Goal: Task Accomplishment & Management: Manage account settings

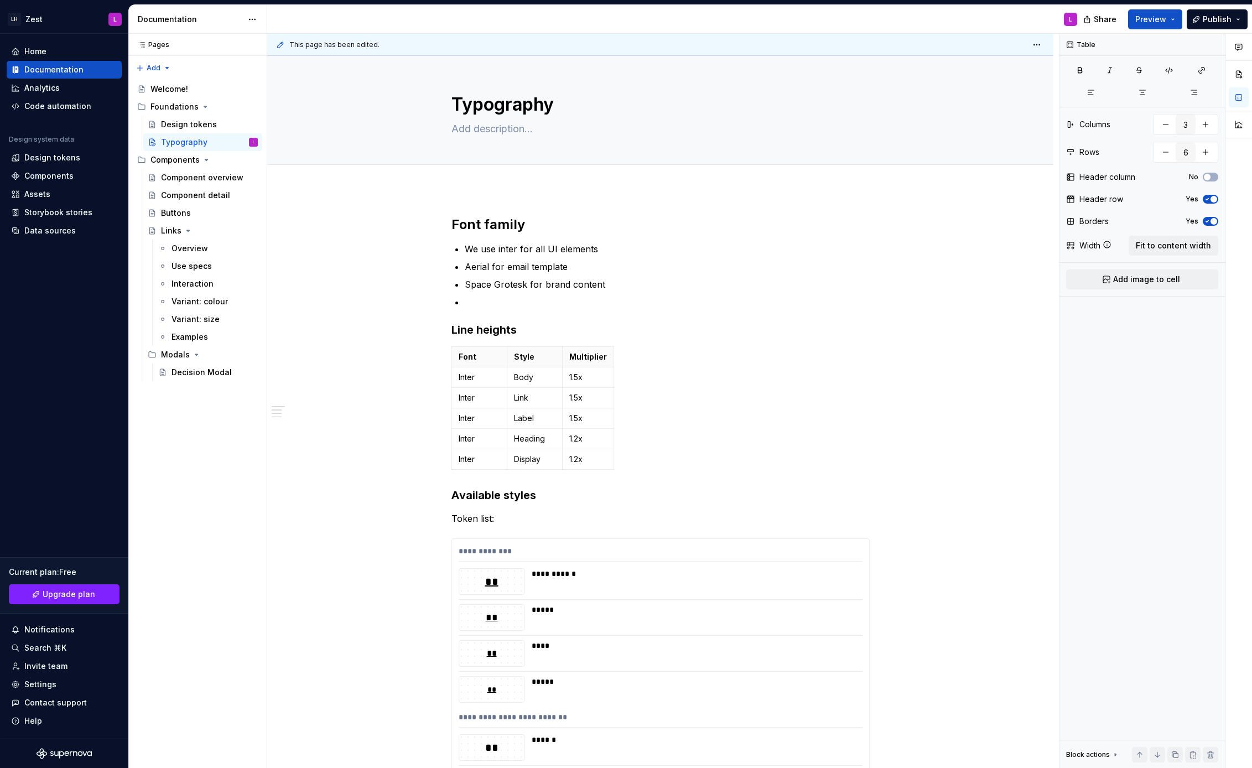
scroll to position [87, 0]
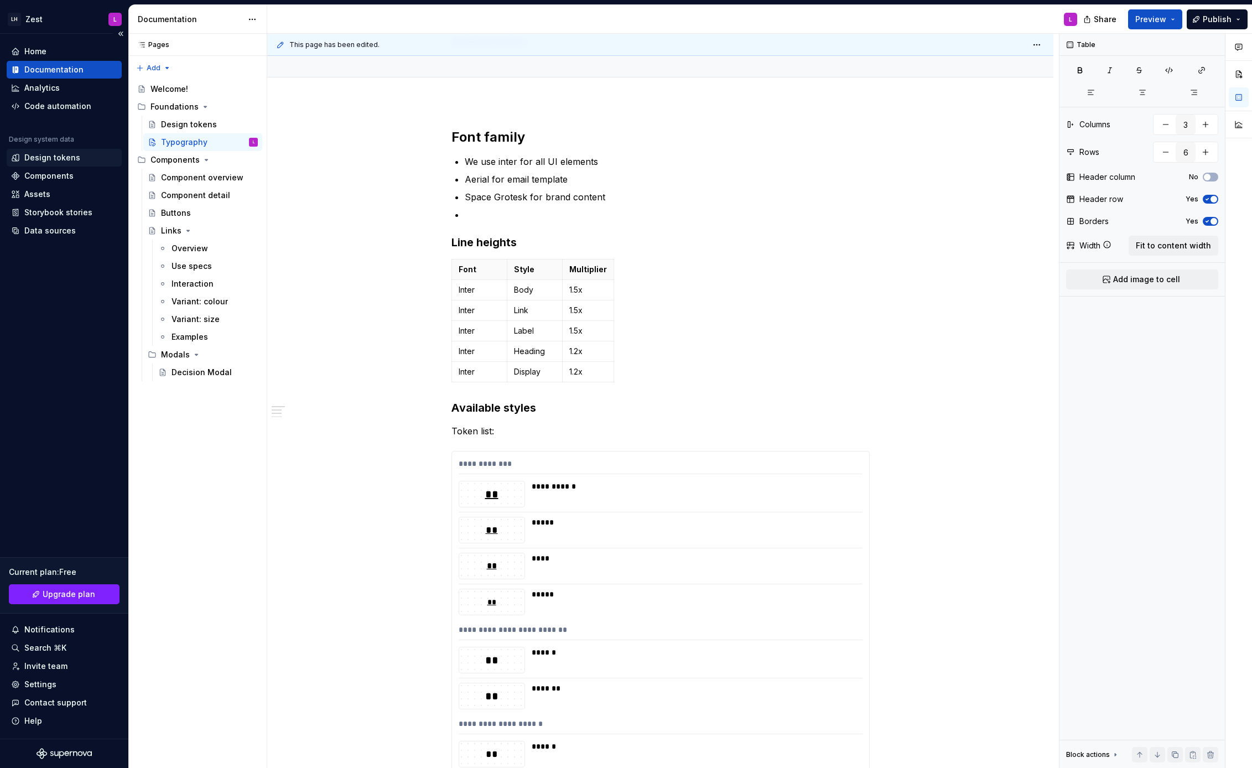
click at [44, 157] on div "Design tokens" at bounding box center [52, 157] width 56 height 11
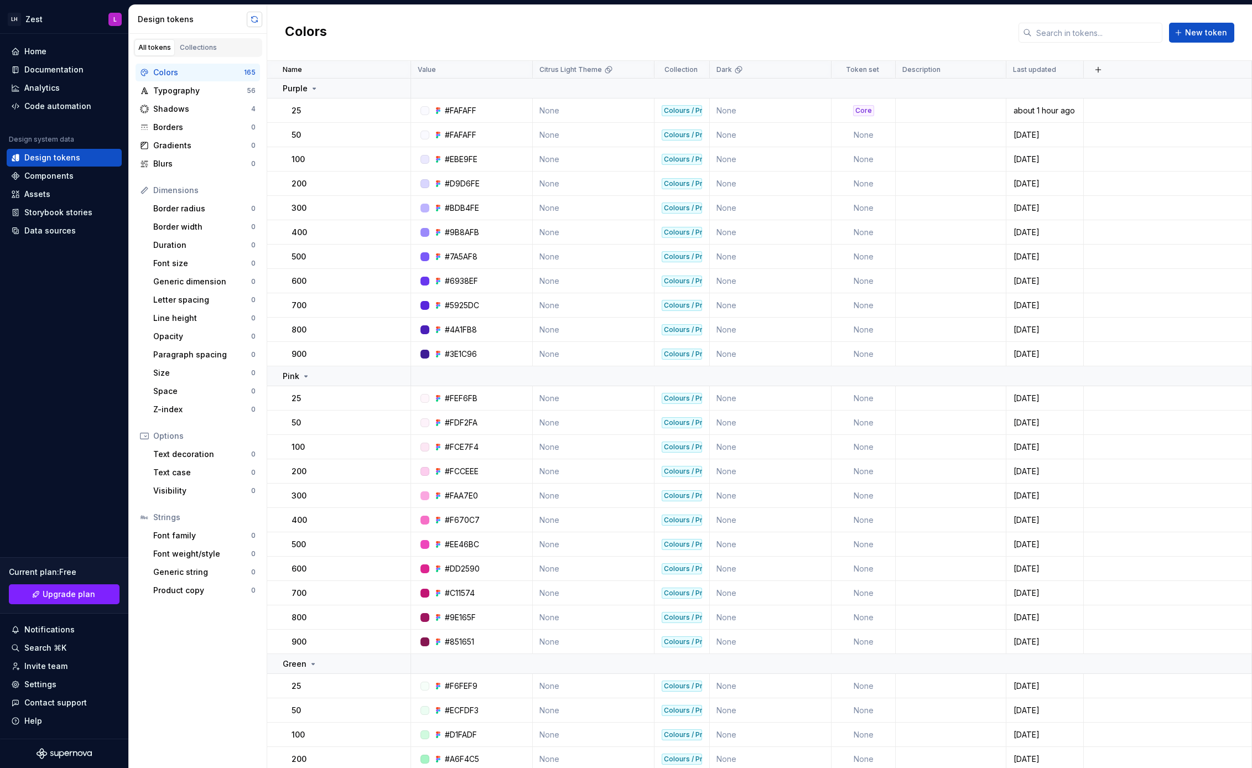
click at [254, 13] on button "button" at bounding box center [254, 19] width 15 height 15
click at [289, 138] on td "50" at bounding box center [339, 135] width 144 height 24
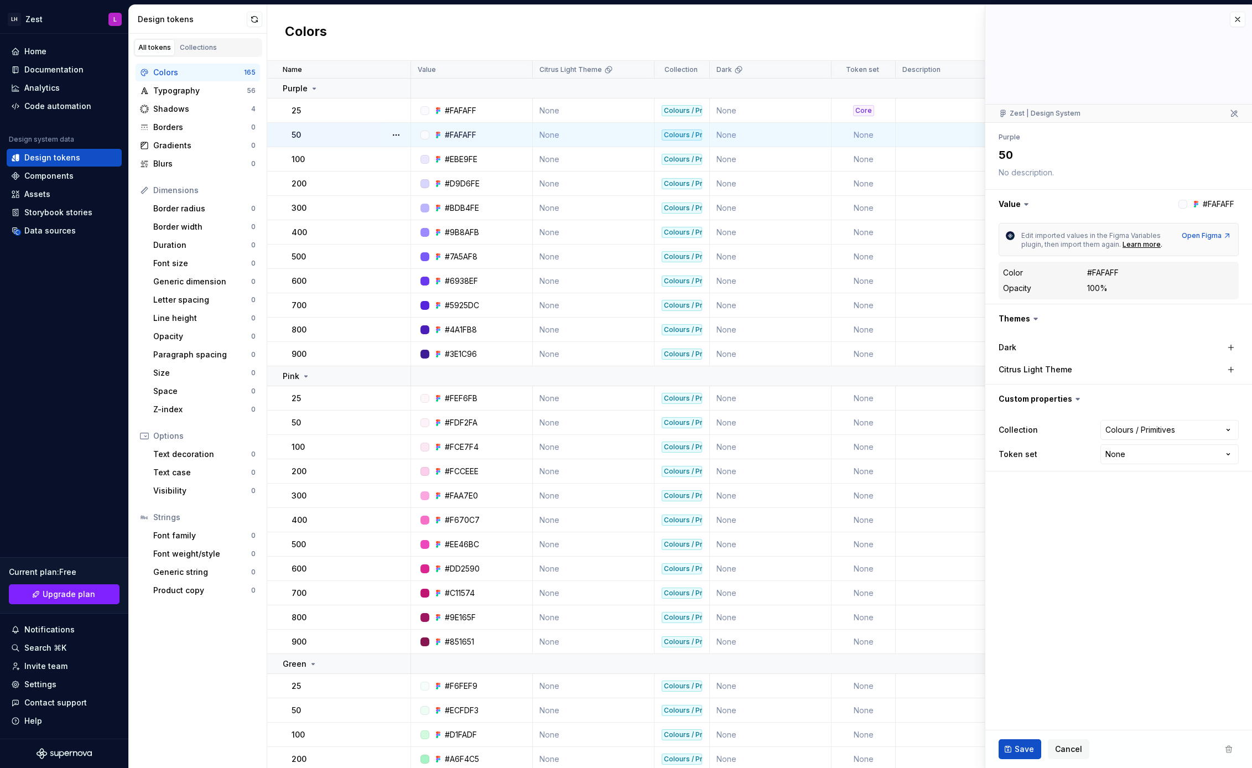
click at [856, 133] on td "None" at bounding box center [864, 135] width 64 height 24
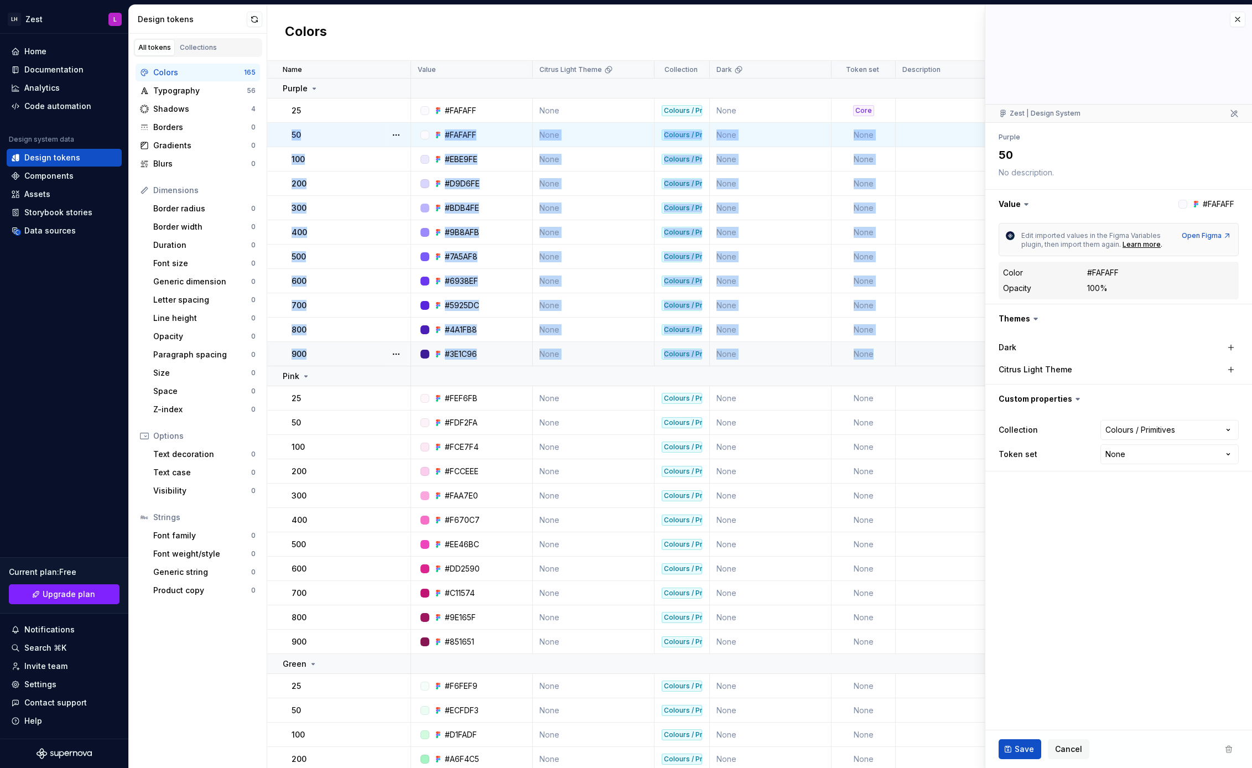
click at [884, 358] on td "None" at bounding box center [864, 354] width 64 height 24
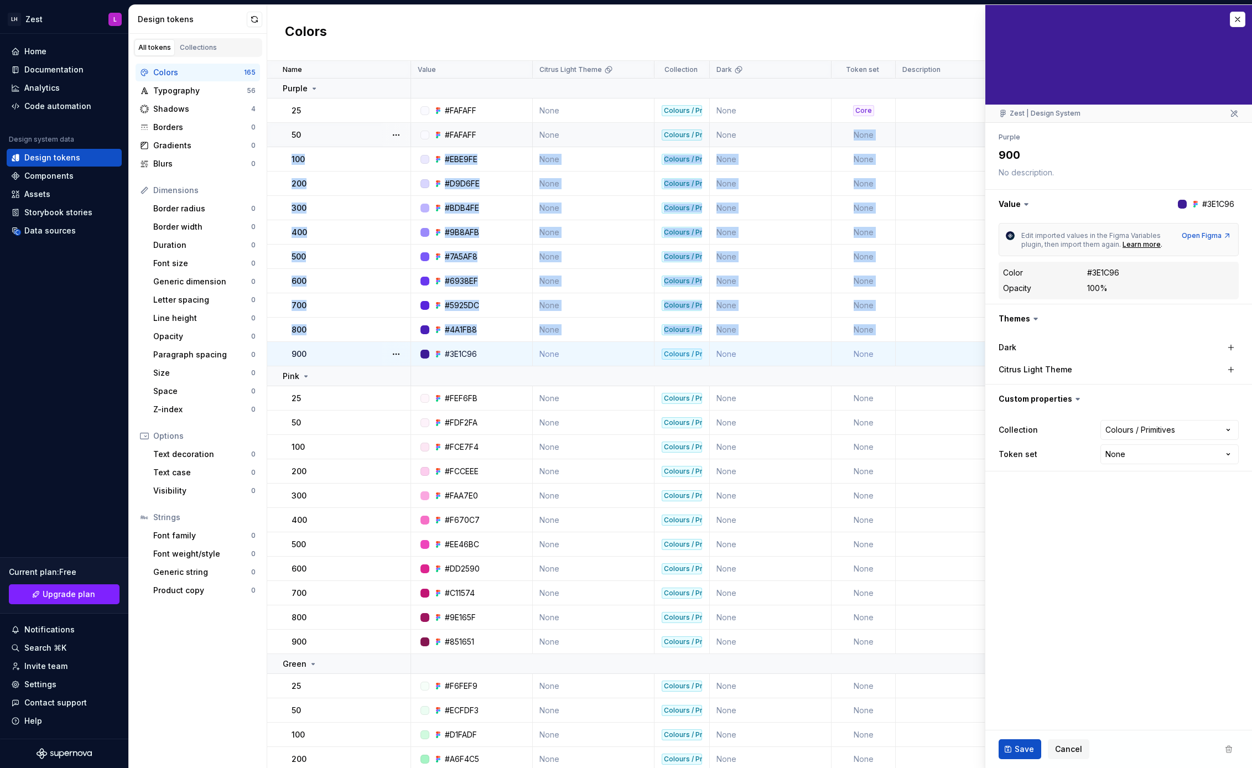
click at [845, 131] on td "None" at bounding box center [864, 135] width 64 height 24
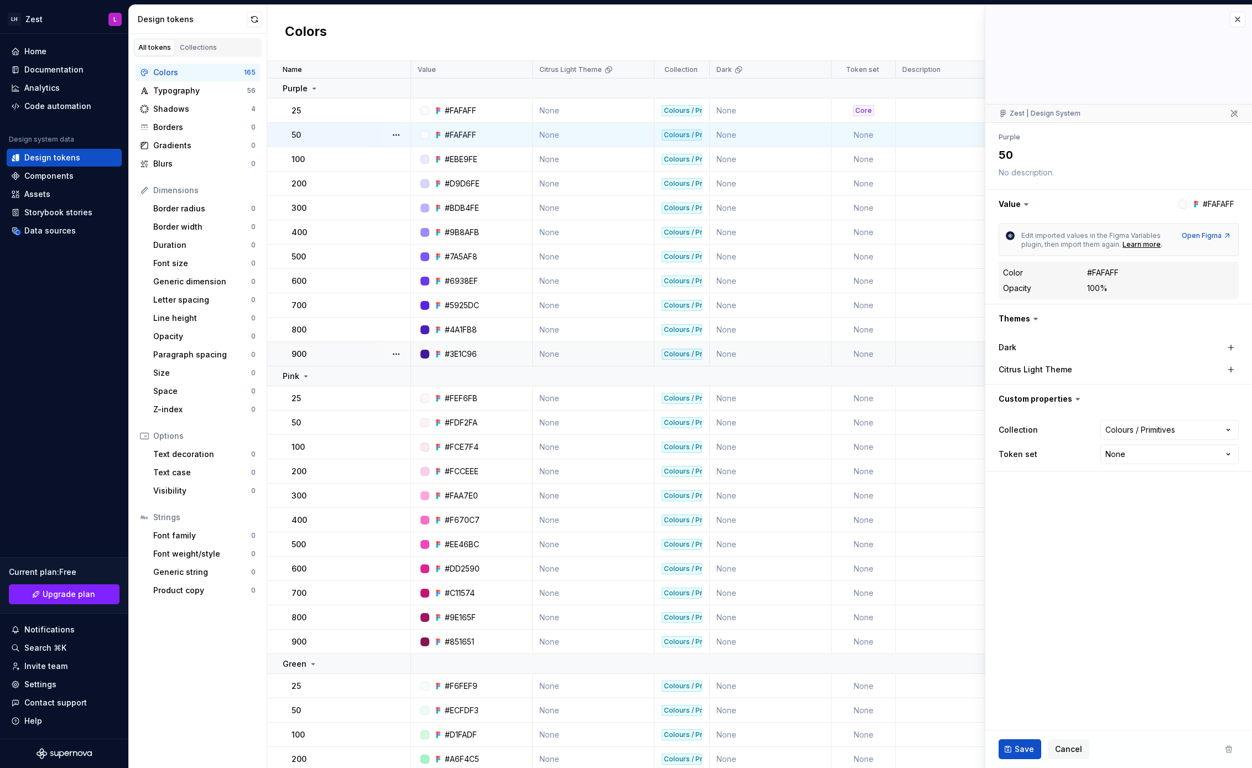
click at [585, 27] on div "Colors New token" at bounding box center [759, 33] width 985 height 56
click at [882, 71] on html "LH Zest L Home Documentation Analytics Code automation Design system data Desig…" at bounding box center [626, 384] width 1252 height 768
click at [873, 58] on html "LH Zest L Home Documentation Analytics Code automation Design system data Desig…" at bounding box center [626, 384] width 1252 height 768
click at [387, 86] on div at bounding box center [387, 88] width 46 height 19
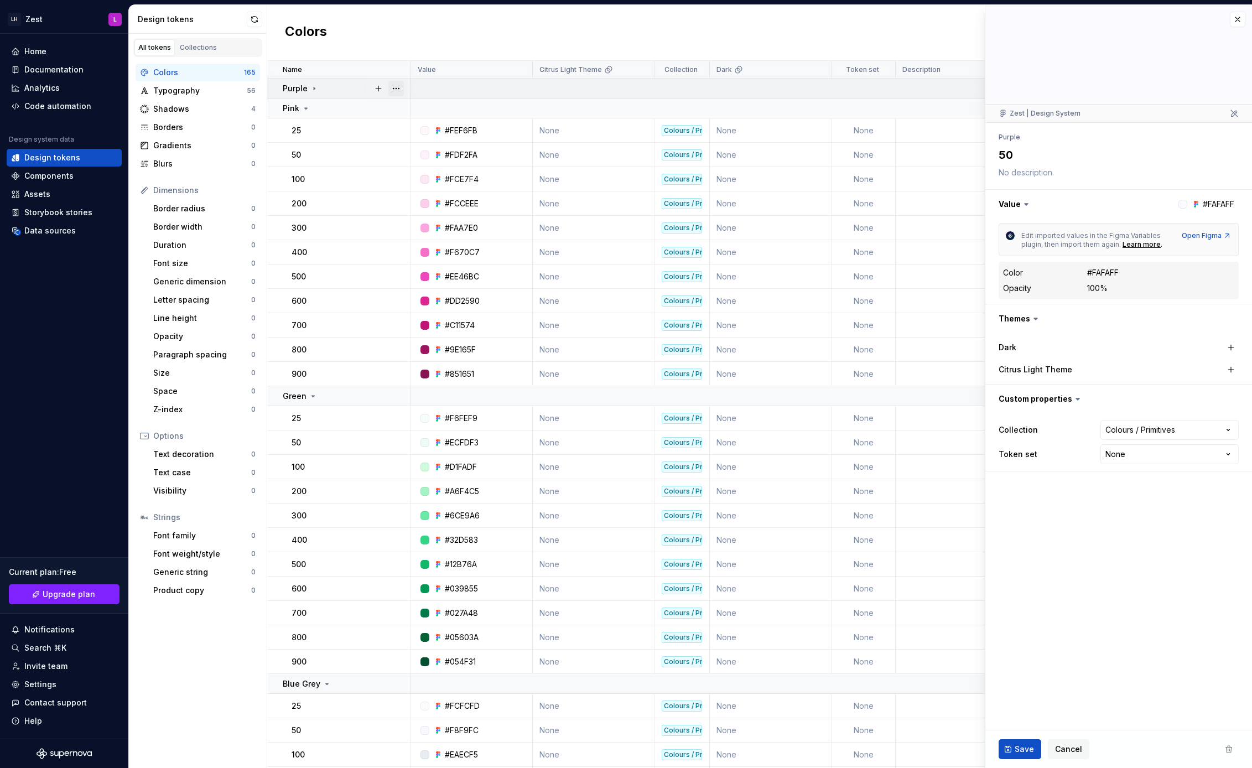
click at [394, 86] on button "button" at bounding box center [396, 88] width 15 height 15
click at [382, 40] on html "LH Zest L Home Documentation Analytics Code automation Design system data Desig…" at bounding box center [626, 384] width 1252 height 768
click at [201, 51] on div "Collections" at bounding box center [198, 47] width 37 height 9
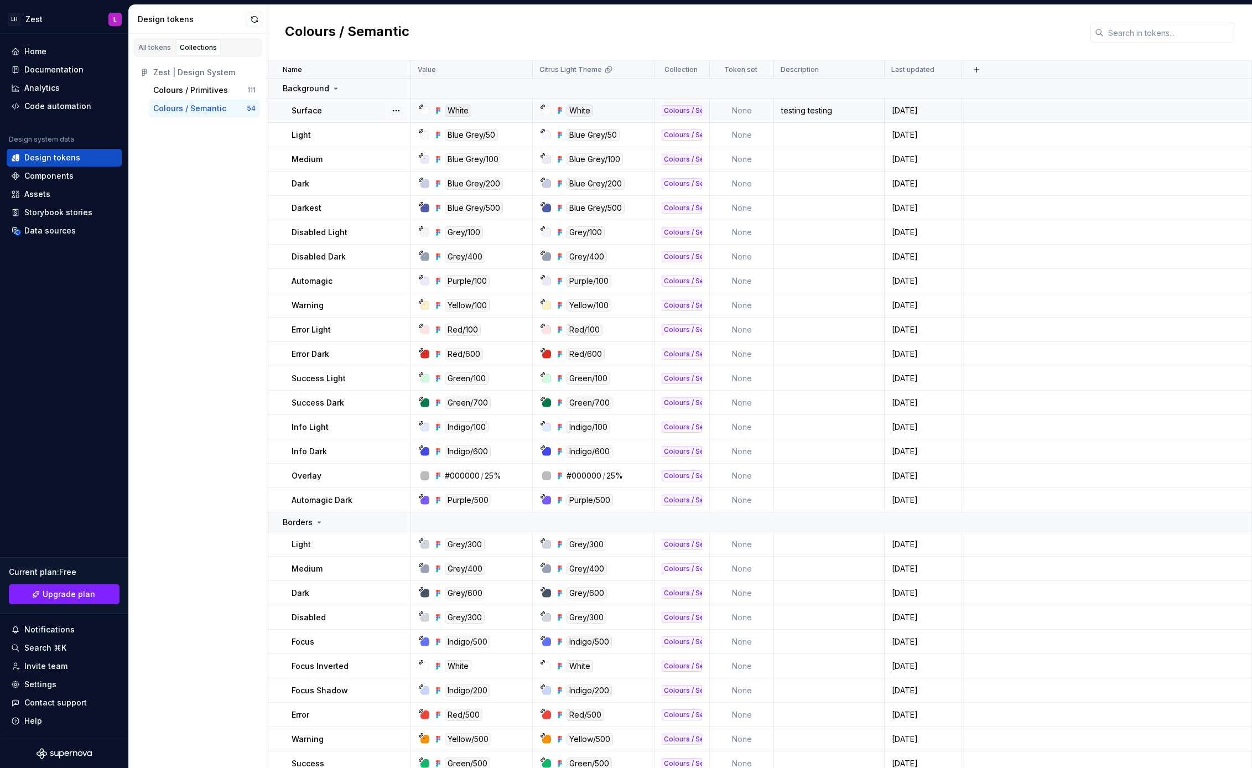
click at [683, 110] on div "Colours / Semantic" at bounding box center [682, 110] width 40 height 11
type textarea "*"
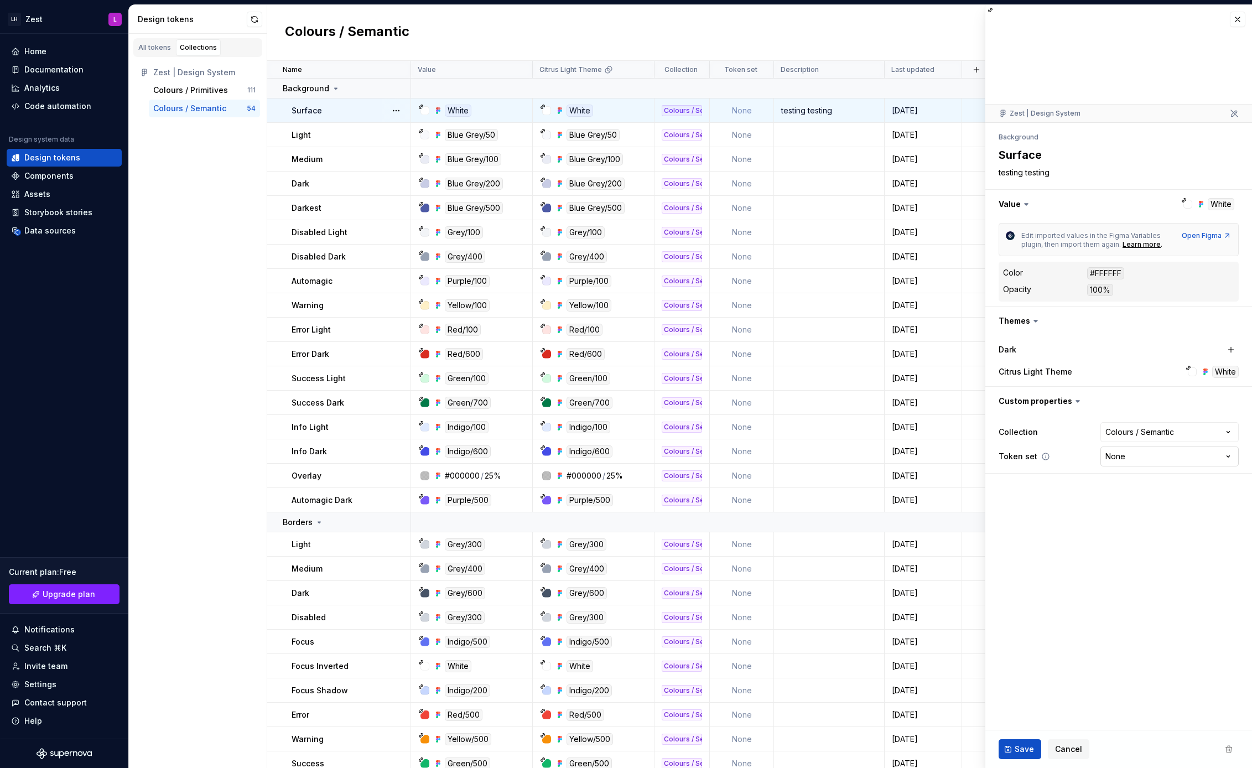
click at [1150, 462] on html "LH Zest L Home Documentation Analytics Code automation Design system data Desig…" at bounding box center [626, 384] width 1252 height 768
select select "**********"
click at [1023, 745] on span "Save" at bounding box center [1024, 749] width 19 height 11
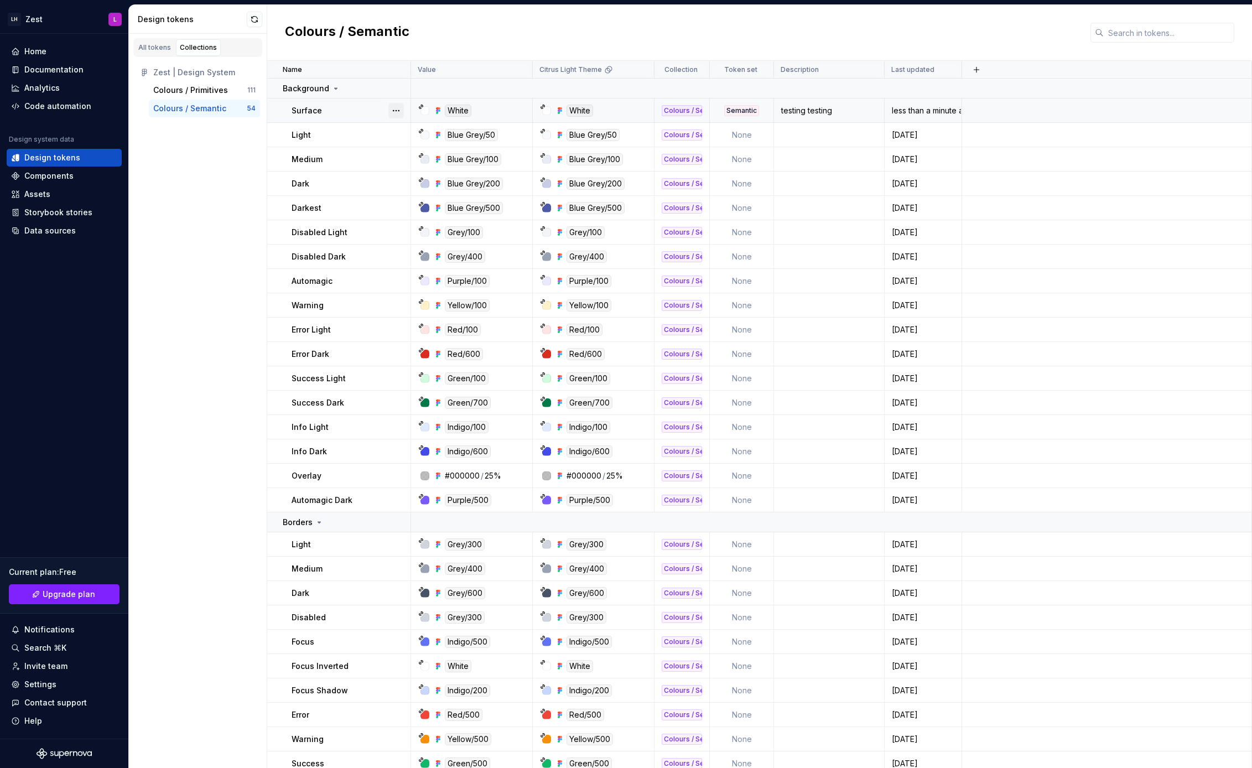
click at [398, 110] on button "button" at bounding box center [396, 110] width 15 height 15
click at [334, 87] on icon at bounding box center [336, 88] width 9 height 9
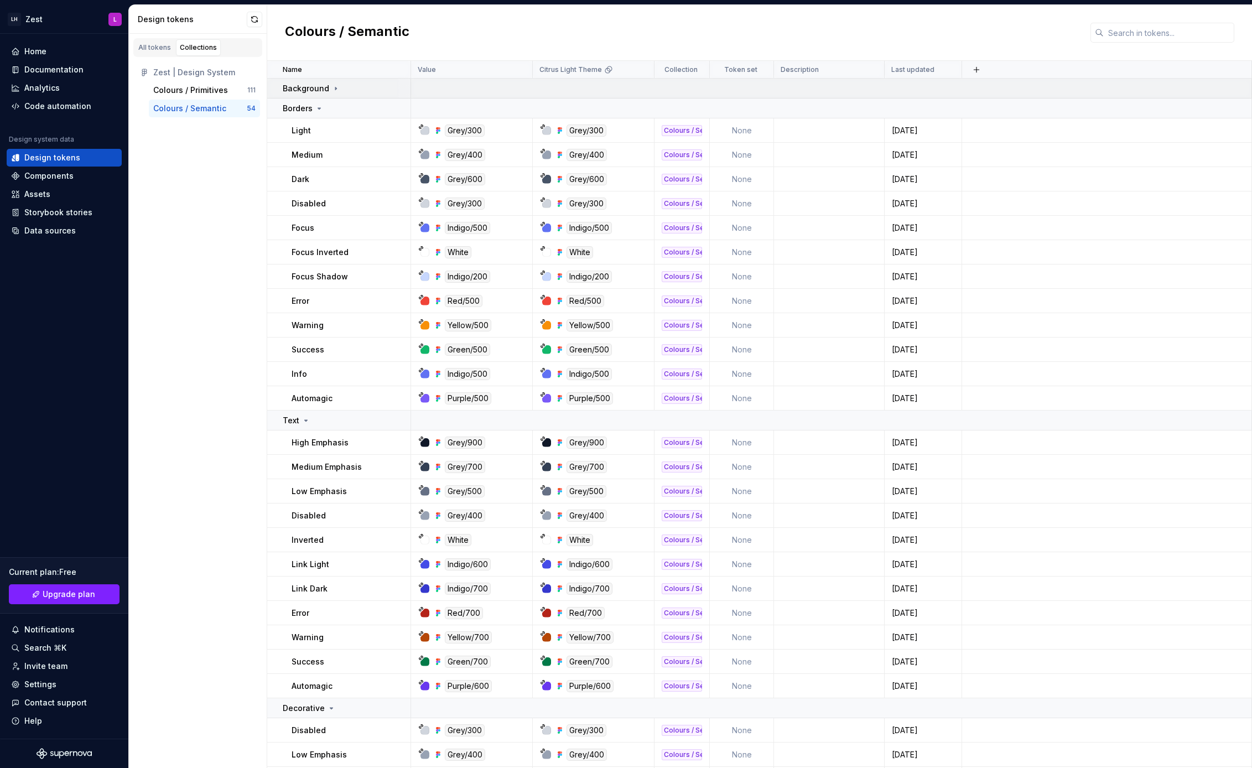
click at [335, 88] on icon at bounding box center [335, 88] width 1 height 3
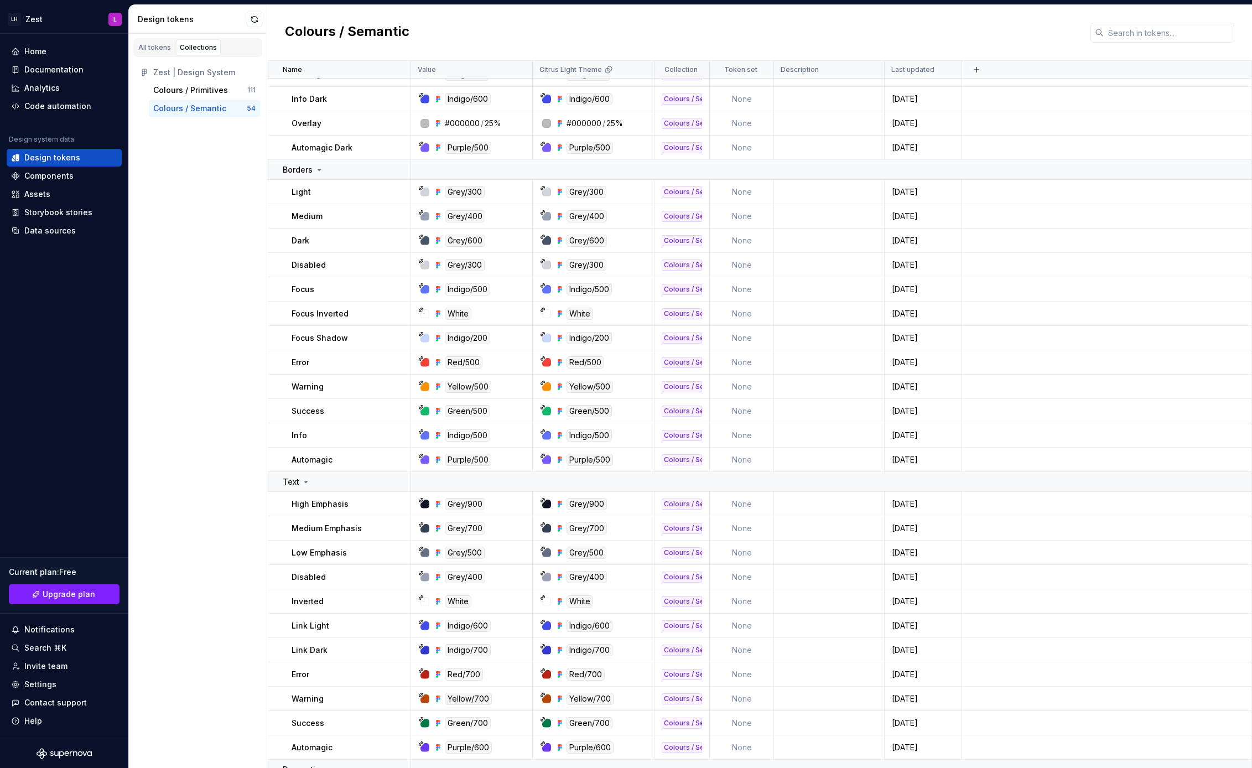
scroll to position [725, 0]
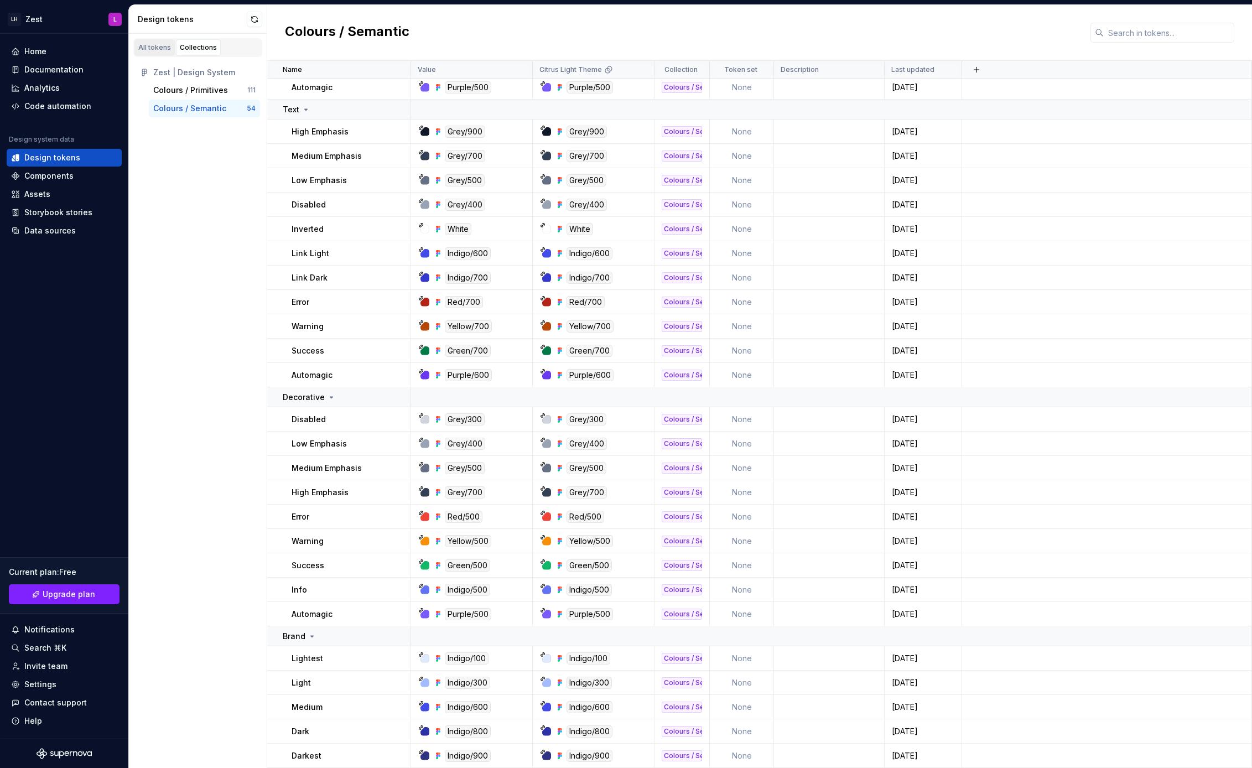
click at [158, 44] on div "All tokens" at bounding box center [154, 47] width 33 height 9
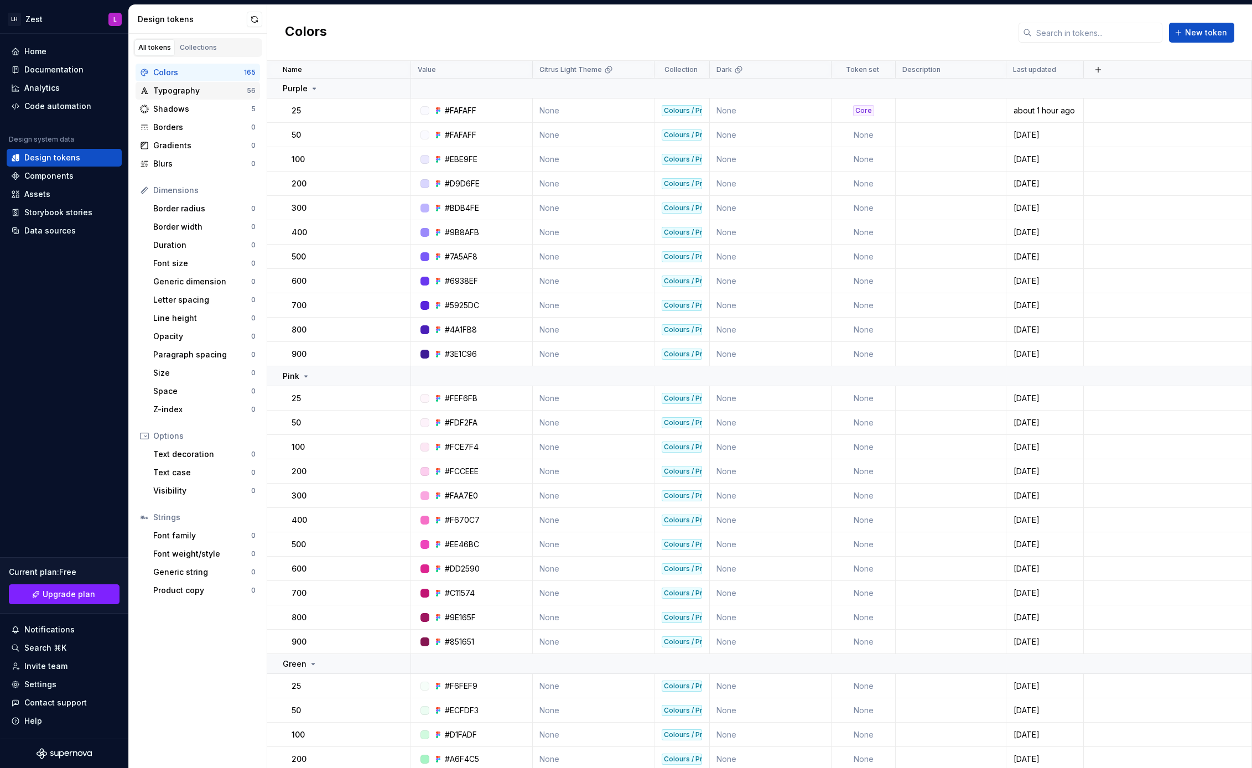
click at [201, 94] on div "Typography" at bounding box center [200, 90] width 94 height 11
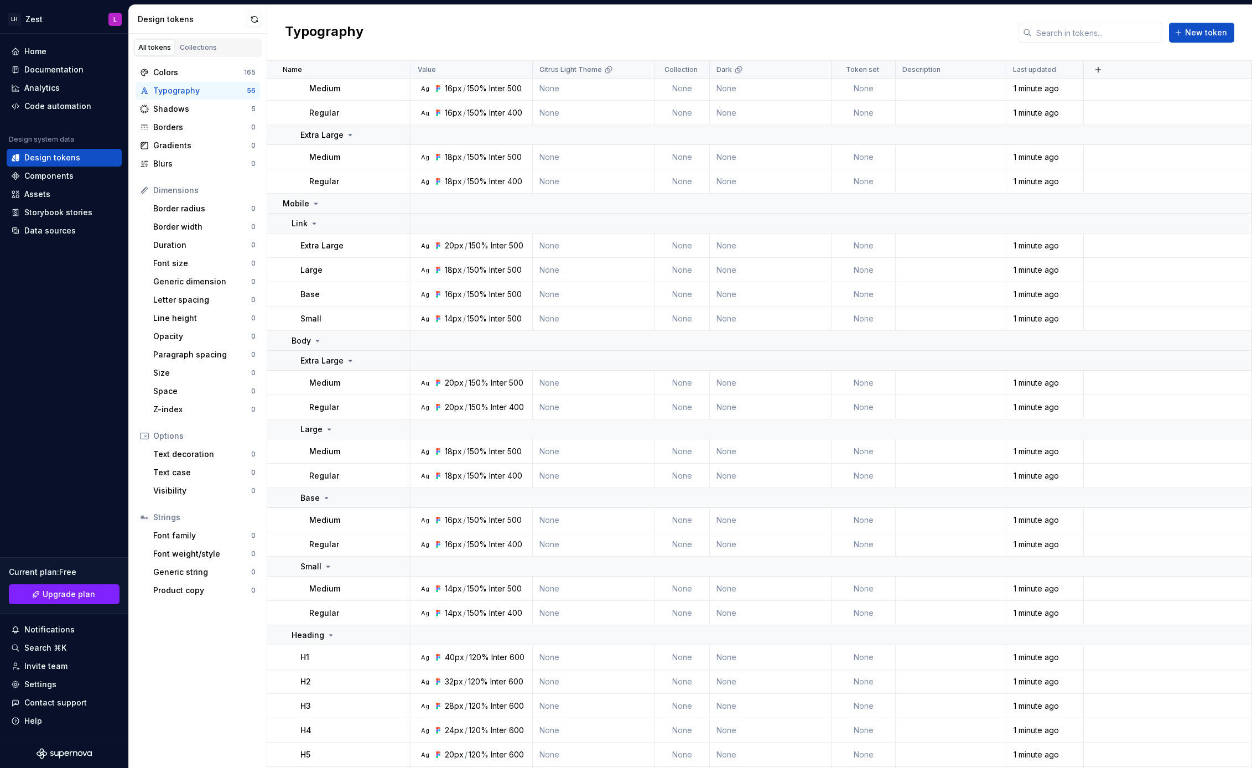
scroll to position [1272, 0]
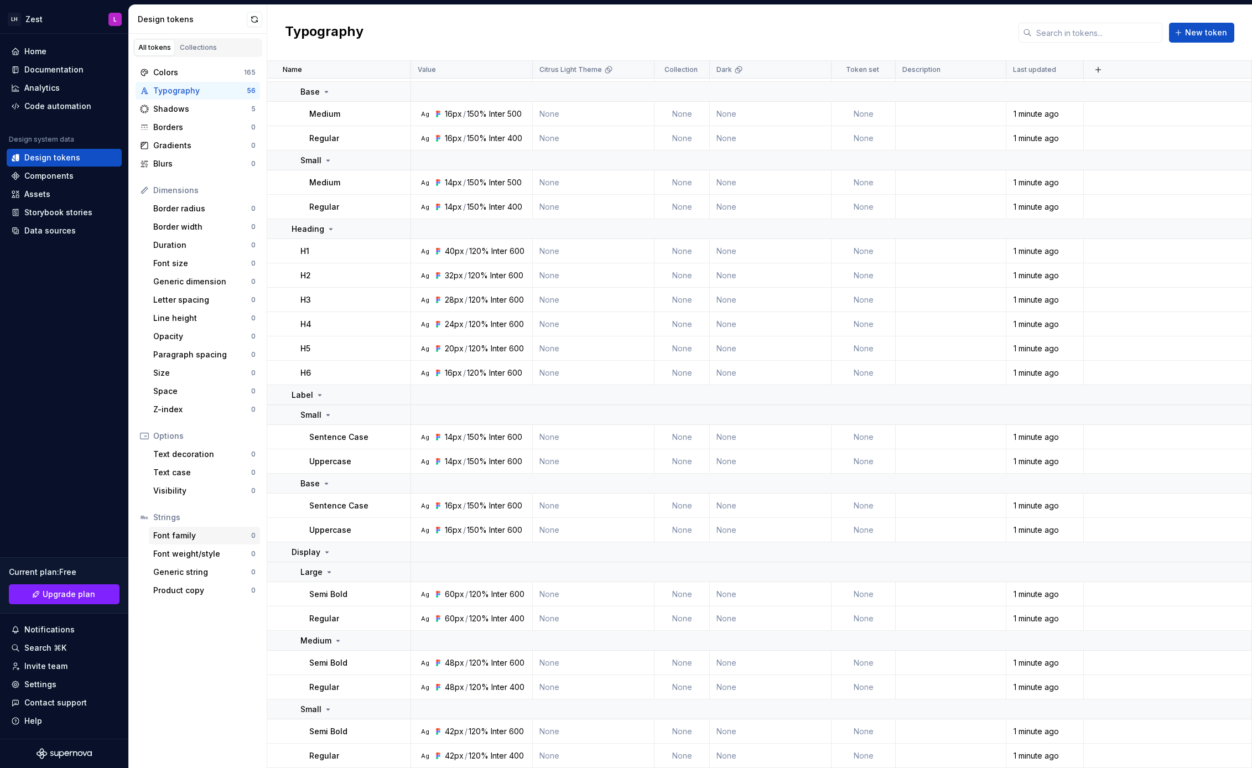
click at [199, 537] on div "Font family" at bounding box center [202, 535] width 98 height 11
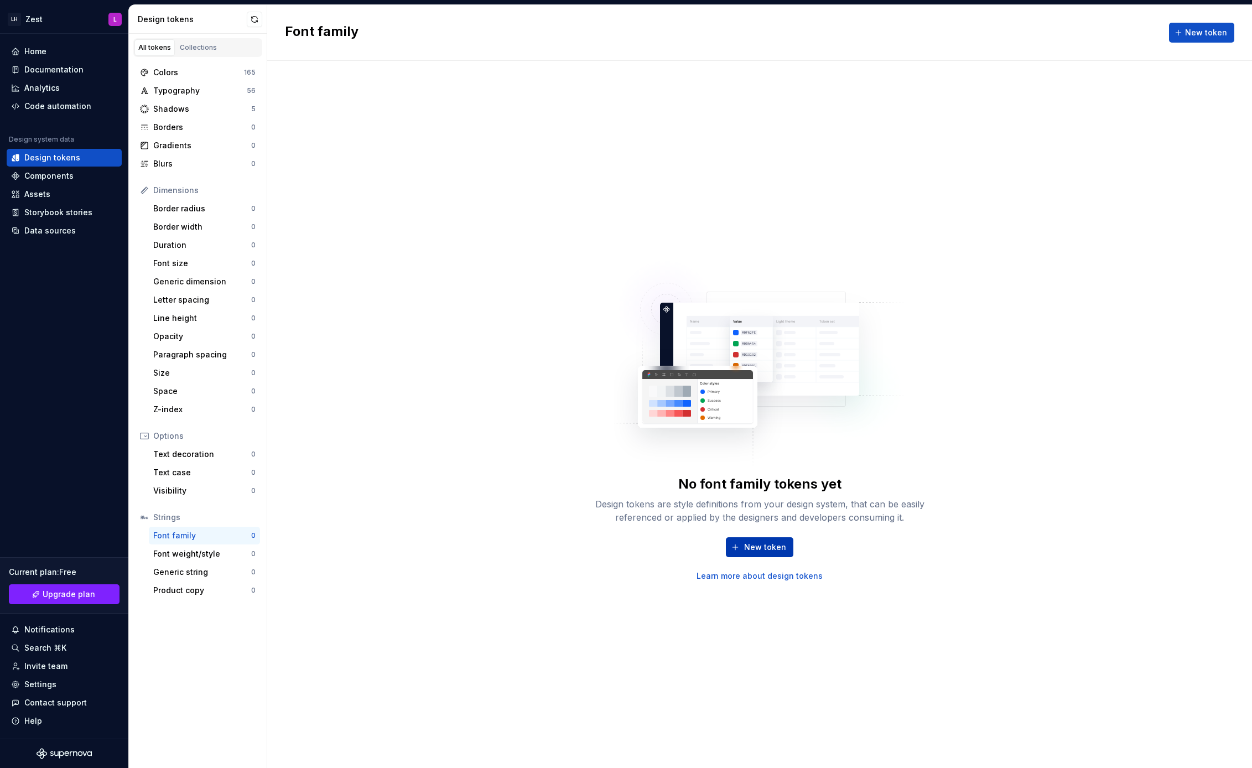
click at [759, 551] on span "New token" at bounding box center [765, 547] width 42 height 11
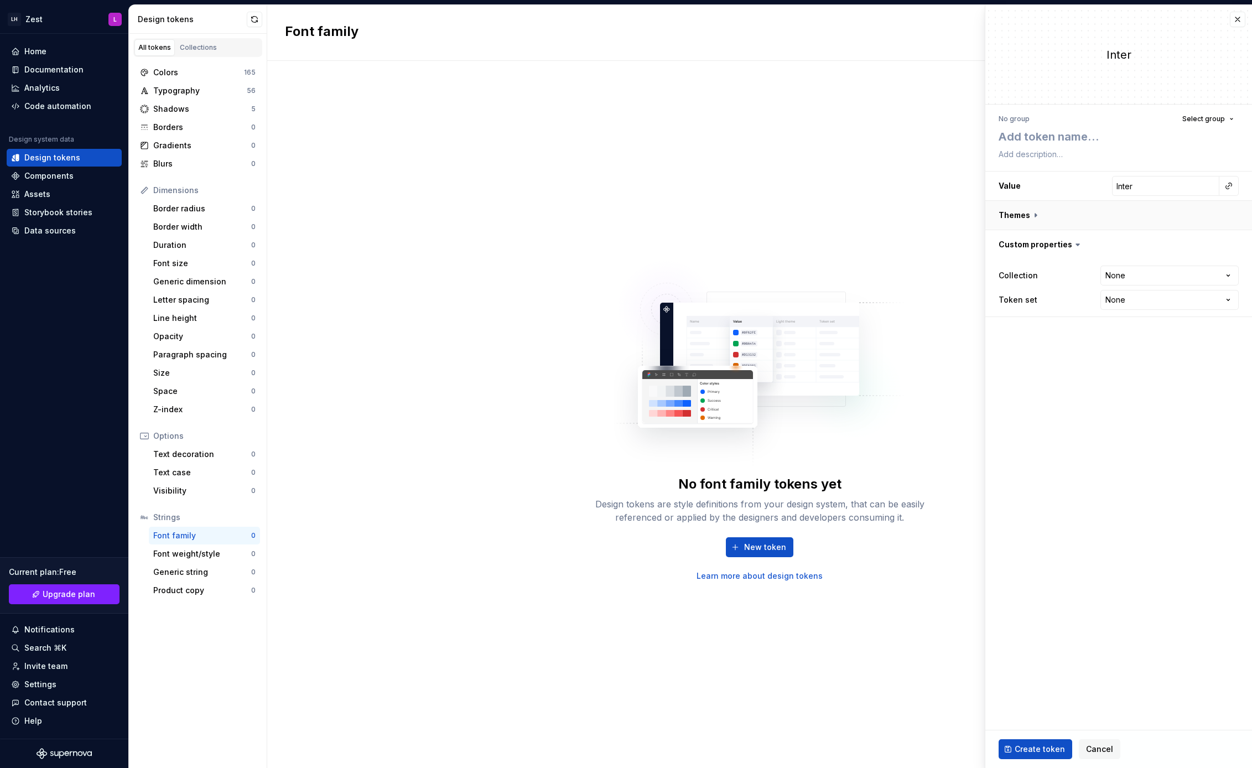
click at [1032, 224] on button "button" at bounding box center [1119, 215] width 267 height 29
click at [1033, 218] on icon at bounding box center [1035, 215] width 11 height 11
click at [1034, 222] on button "button" at bounding box center [1119, 215] width 267 height 29
click at [1238, 14] on button "button" at bounding box center [1237, 19] width 15 height 15
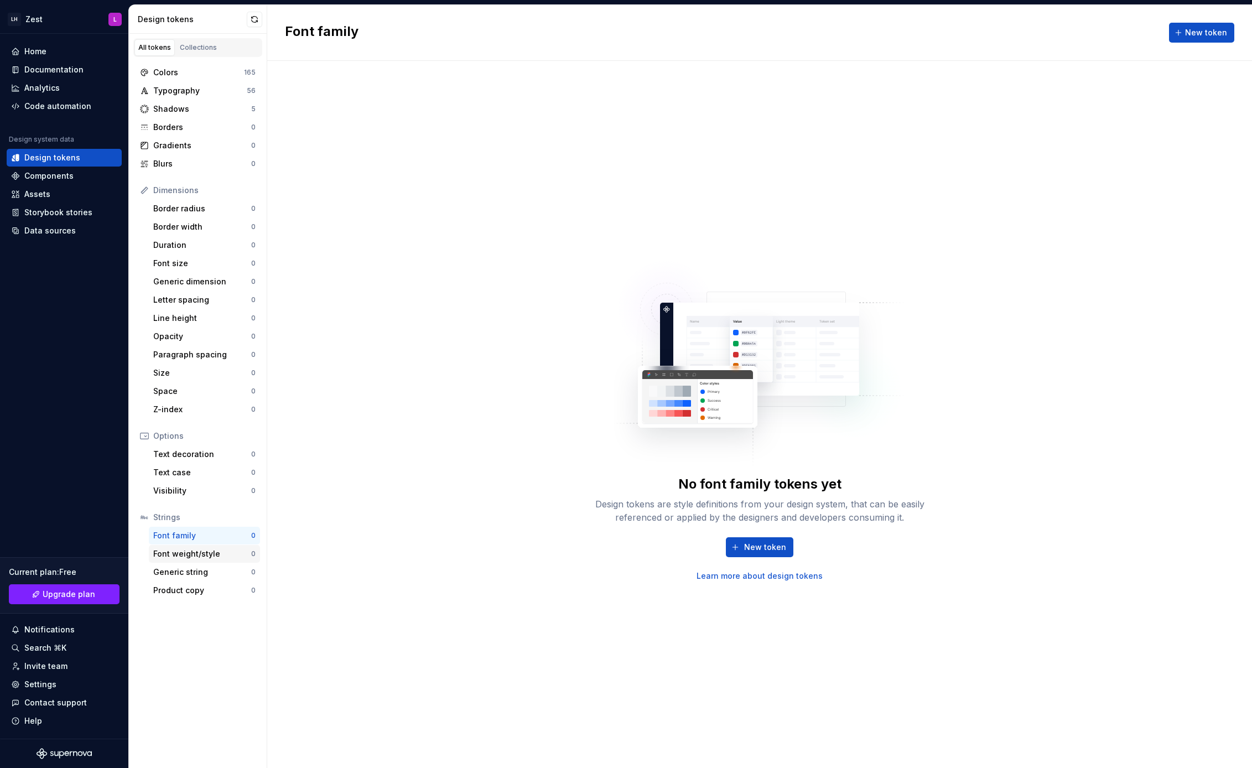
click at [209, 554] on div "Font weight/style" at bounding box center [202, 553] width 98 height 11
click at [213, 575] on div "Generic string" at bounding box center [202, 572] width 98 height 11
click at [212, 594] on div "Product copy" at bounding box center [202, 590] width 98 height 11
click at [184, 90] on div "Typography" at bounding box center [200, 90] width 94 height 11
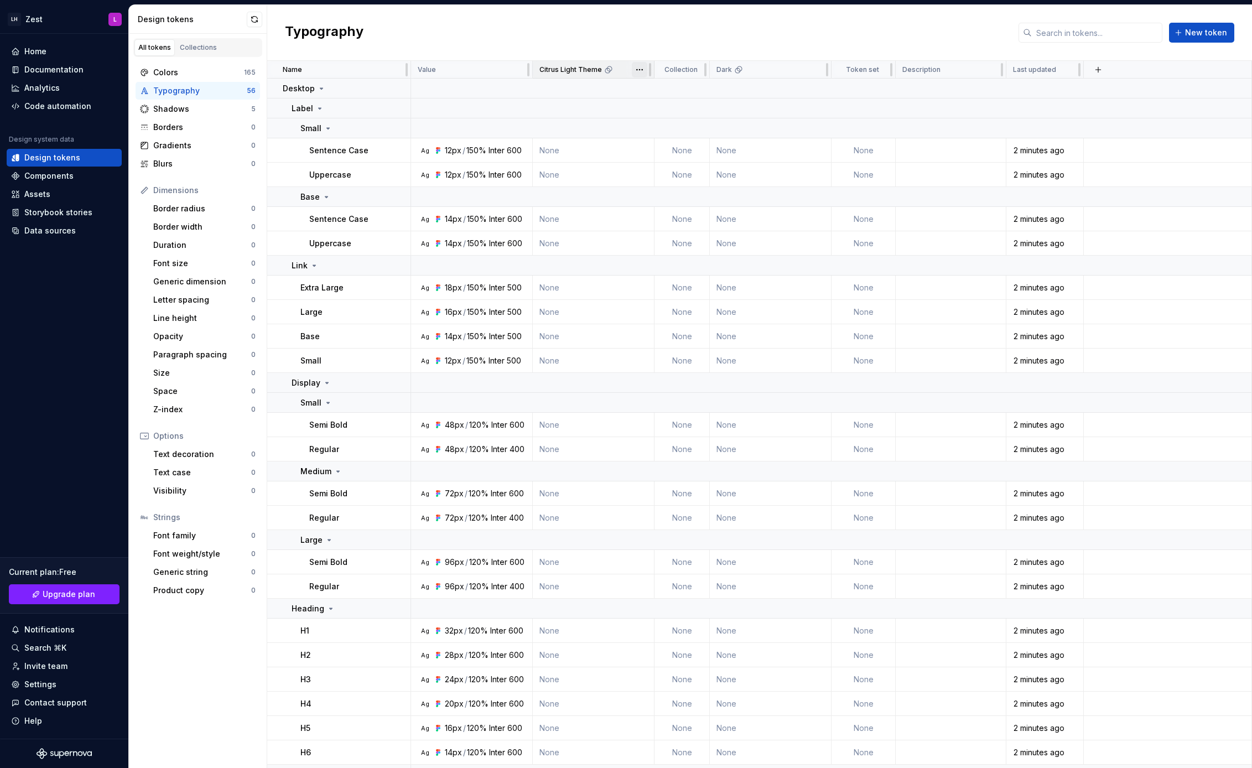
click at [639, 72] on html "LH Zest L Home Documentation Analytics Code automation Design system data Desig…" at bounding box center [626, 384] width 1252 height 768
click at [698, 71] on html "LH Zest L Home Documentation Analytics Code automation Design system data Desig…" at bounding box center [626, 384] width 1252 height 768
click at [682, 148] on td "None" at bounding box center [682, 150] width 55 height 24
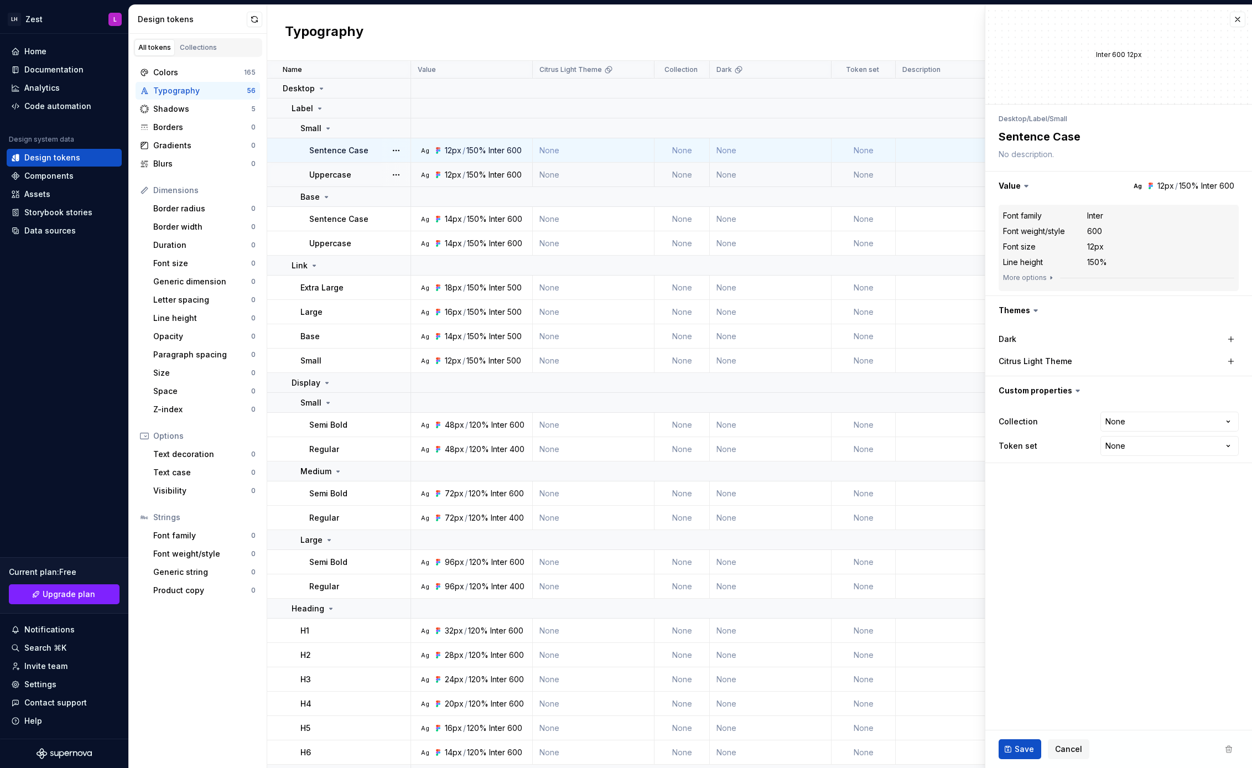
type textarea "*"
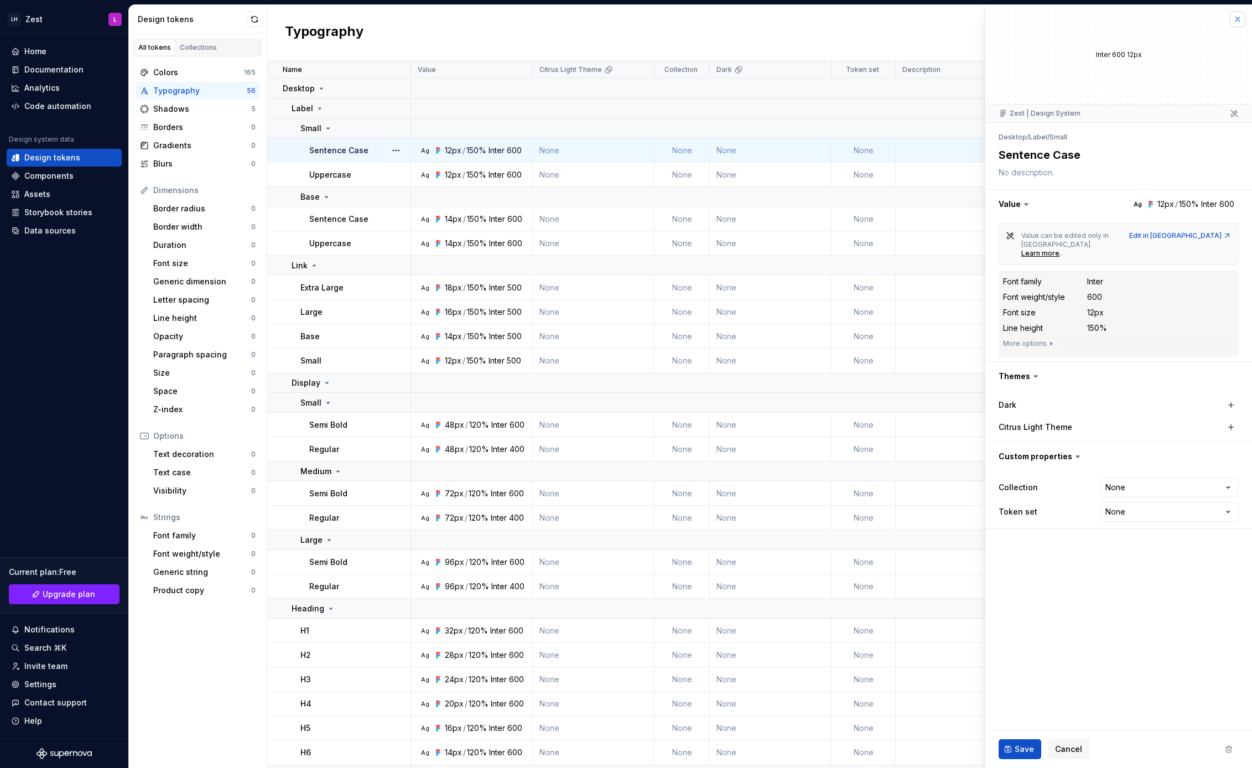
drag, startPoint x: 1239, startPoint y: 42, endPoint x: 1239, endPoint y: 18, distance: 24.4
click at [1239, 18] on button "button" at bounding box center [1237, 19] width 15 height 15
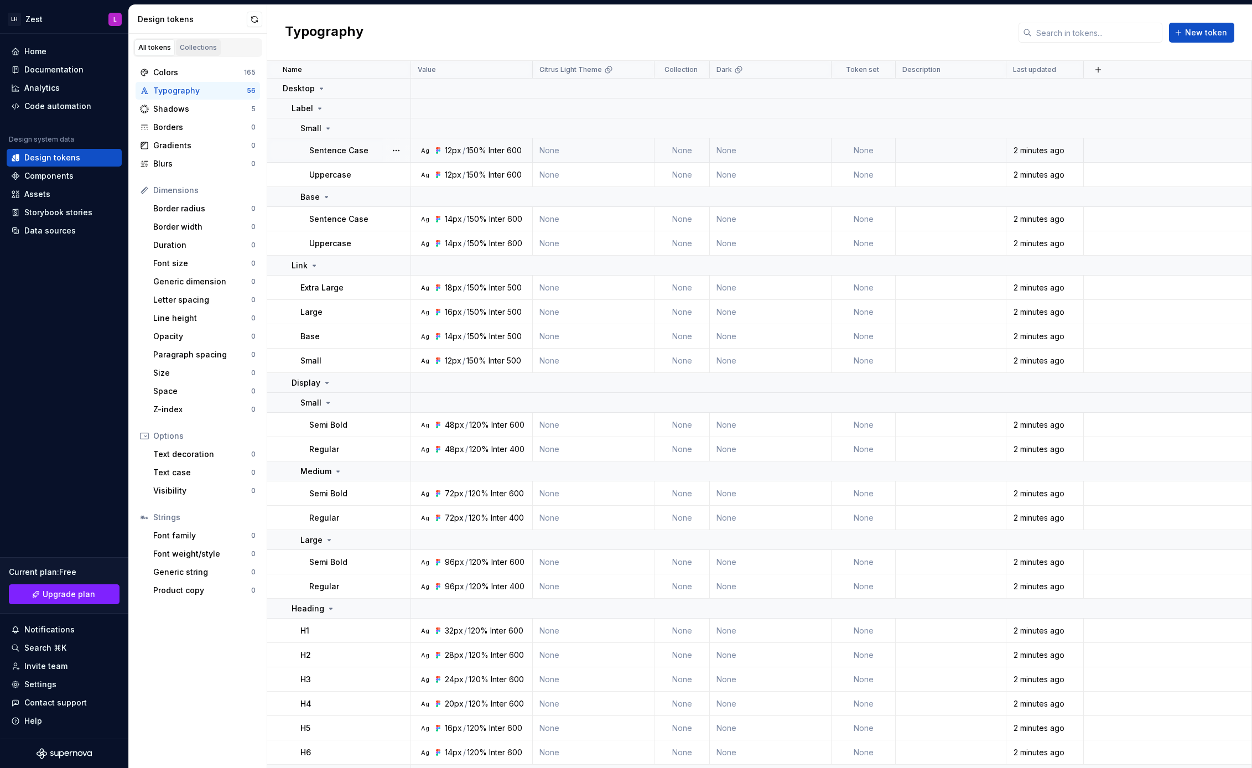
click at [198, 49] on div "Collections" at bounding box center [198, 47] width 37 height 9
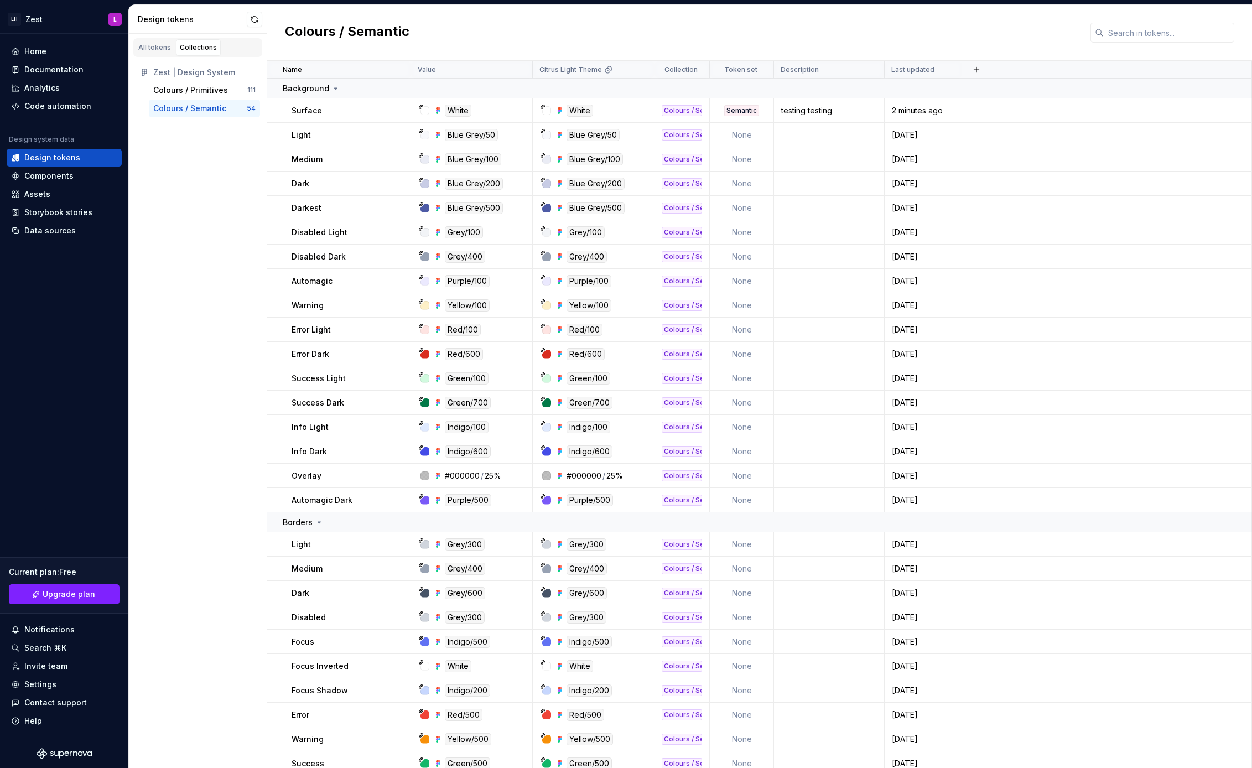
click at [144, 56] on div "All tokens Collections" at bounding box center [197, 47] width 129 height 19
click at [148, 52] on link "All tokens" at bounding box center [154, 47] width 40 height 17
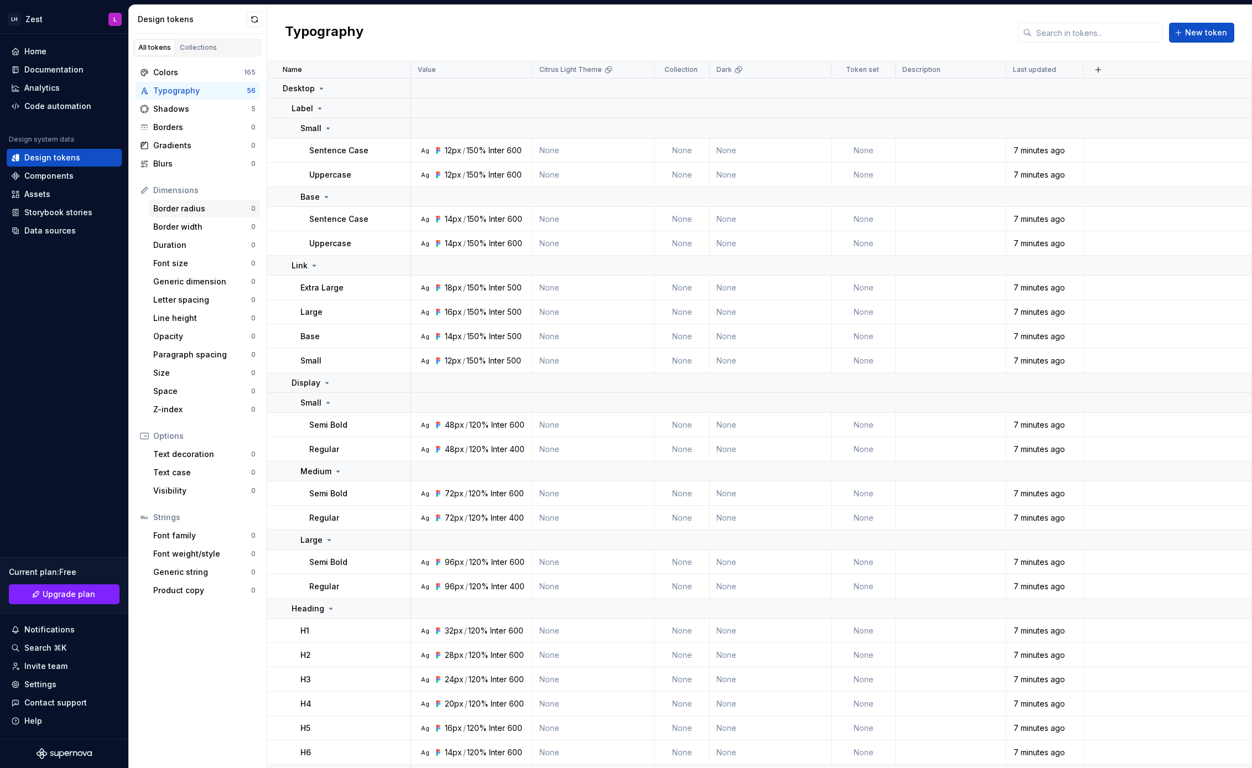
click at [219, 208] on div "Border radius" at bounding box center [202, 208] width 98 height 11
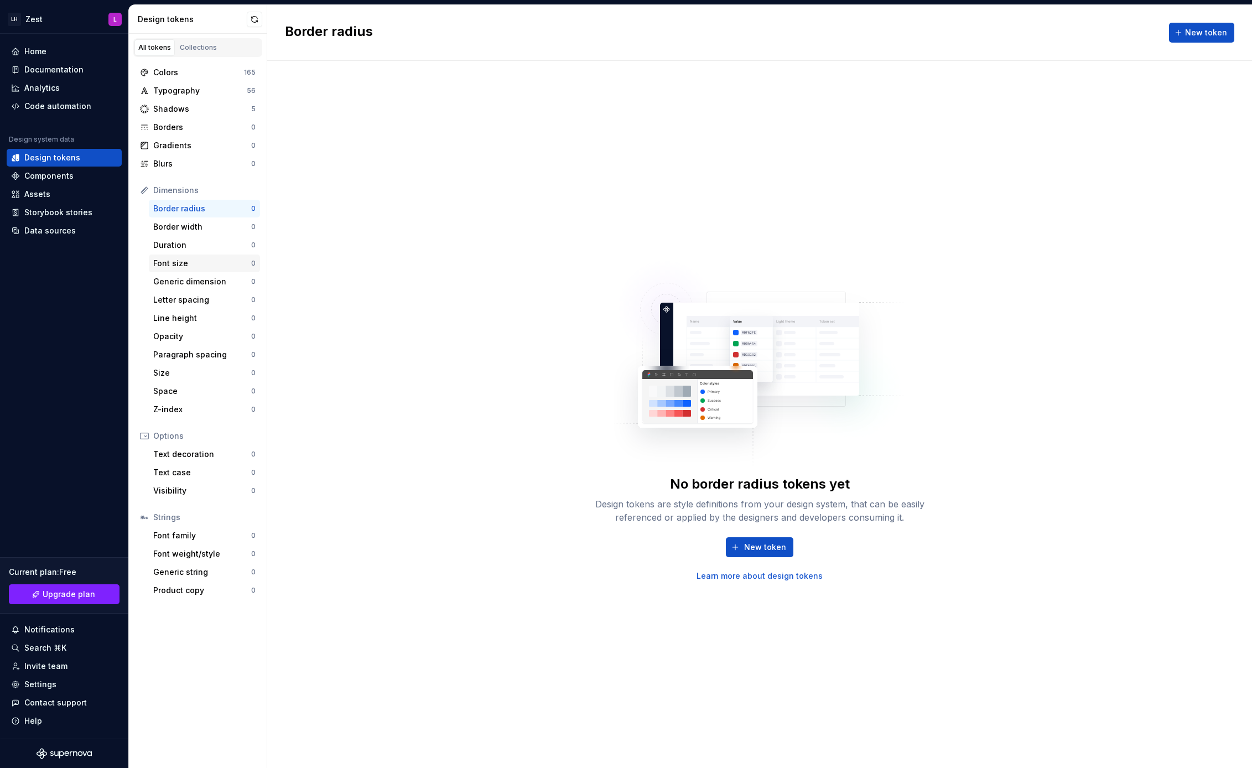
click at [213, 267] on div "Font size" at bounding box center [202, 263] width 98 height 11
click at [199, 303] on div "Letter spacing" at bounding box center [202, 299] width 98 height 11
click at [207, 282] on div "Generic dimension" at bounding box center [202, 281] width 98 height 11
click at [45, 159] on div "Design tokens" at bounding box center [52, 157] width 56 height 11
click at [184, 48] on div "Collections" at bounding box center [198, 47] width 37 height 9
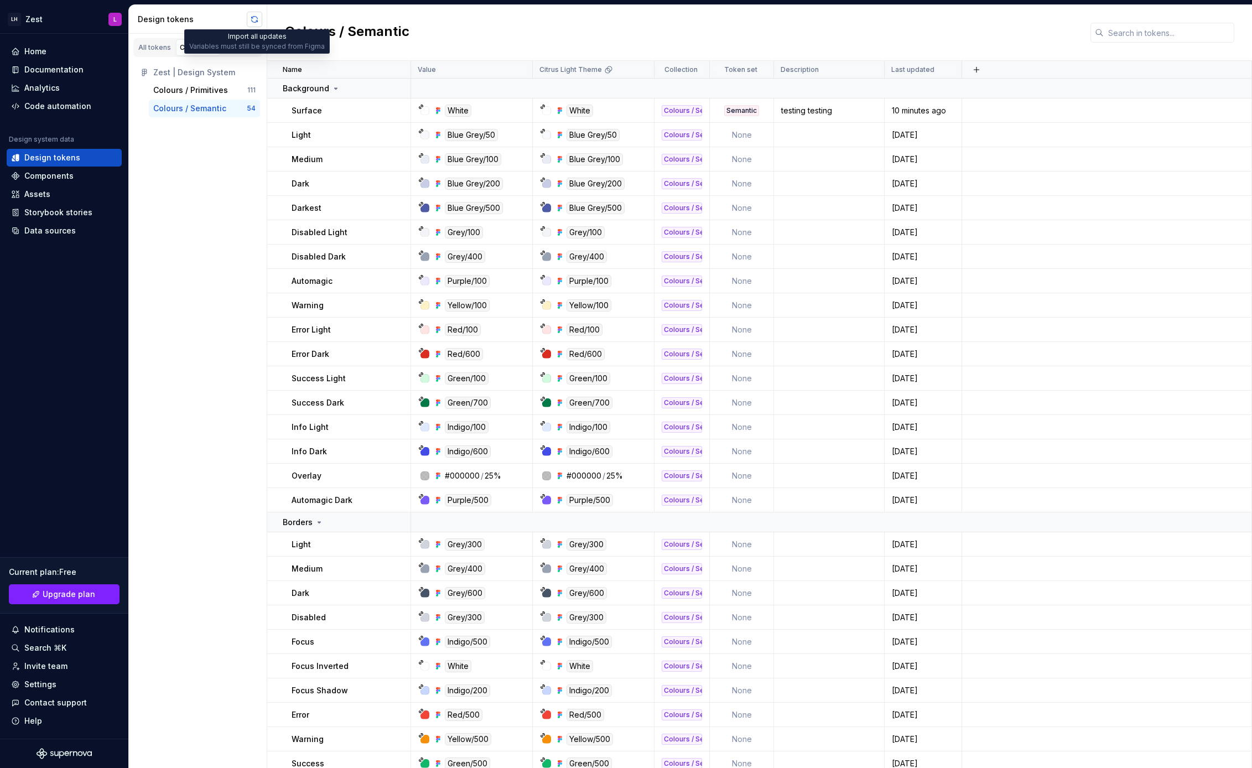
click at [257, 19] on button "button" at bounding box center [254, 19] width 15 height 15
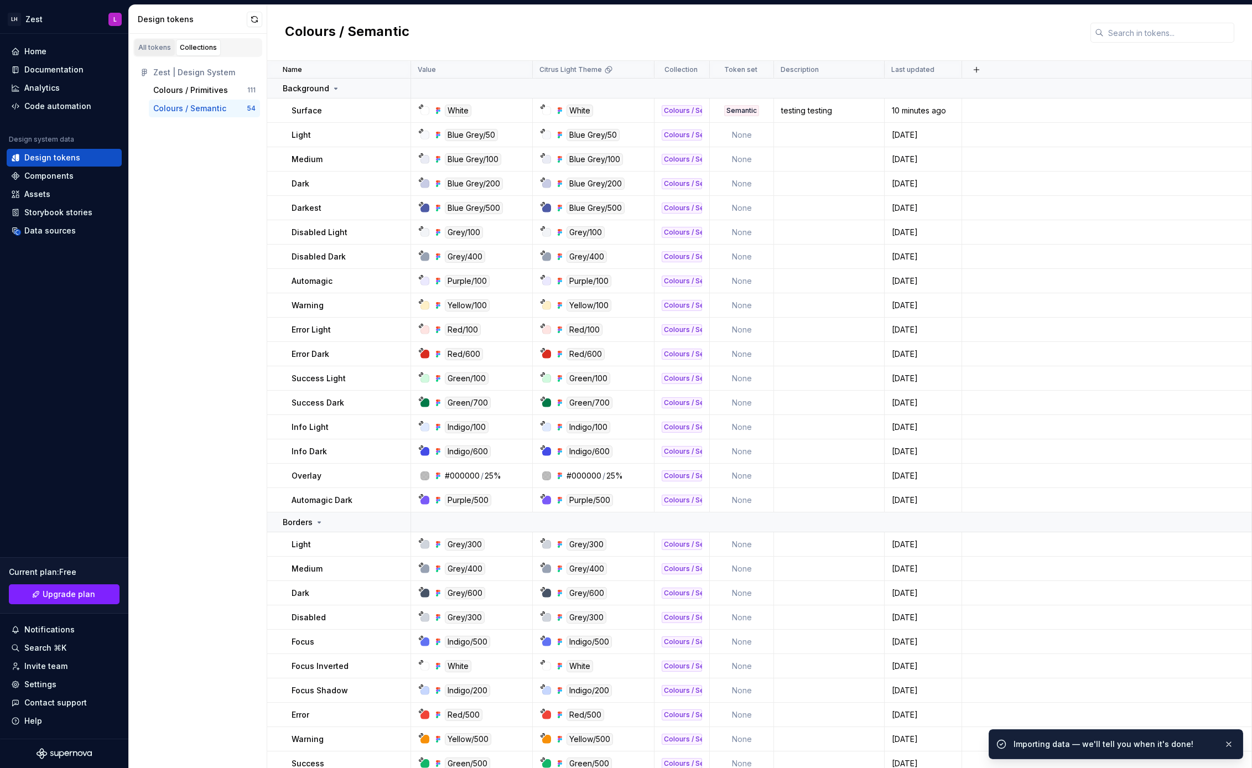
click at [156, 47] on div "All tokens" at bounding box center [154, 47] width 33 height 9
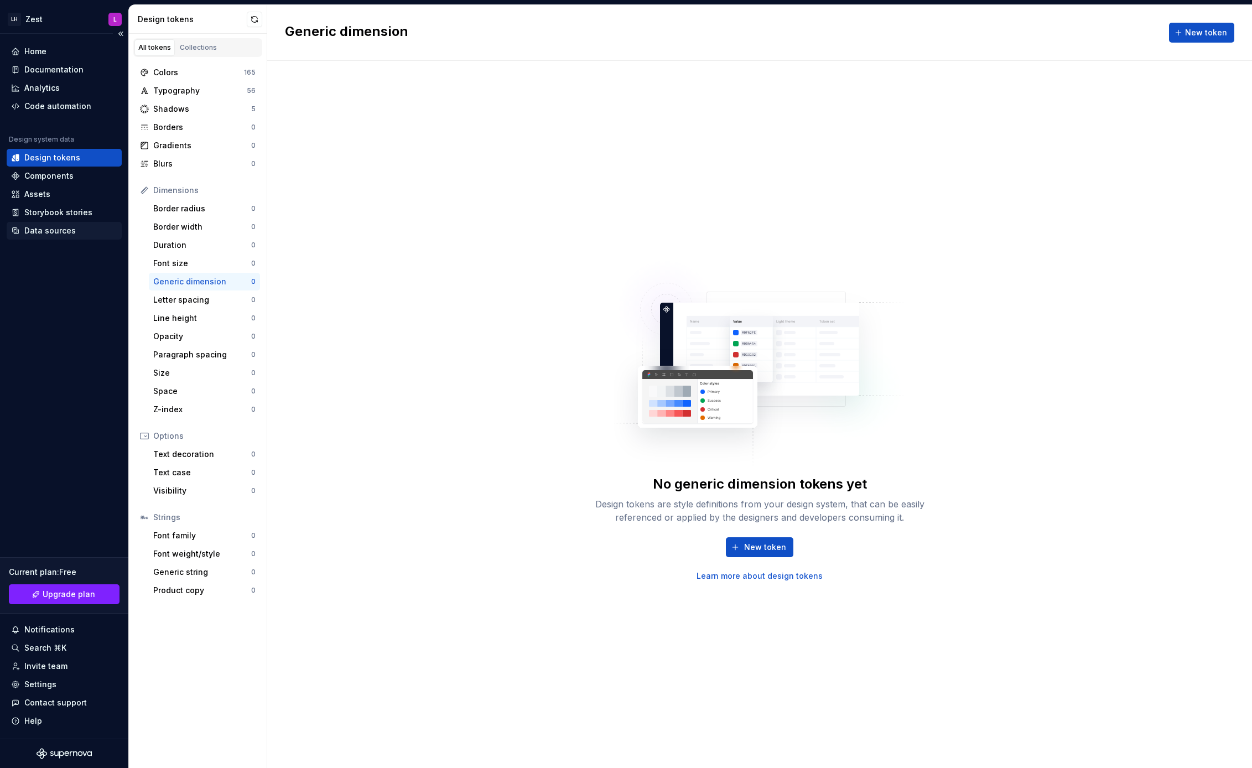
click at [76, 234] on div "Data sources" at bounding box center [64, 230] width 106 height 11
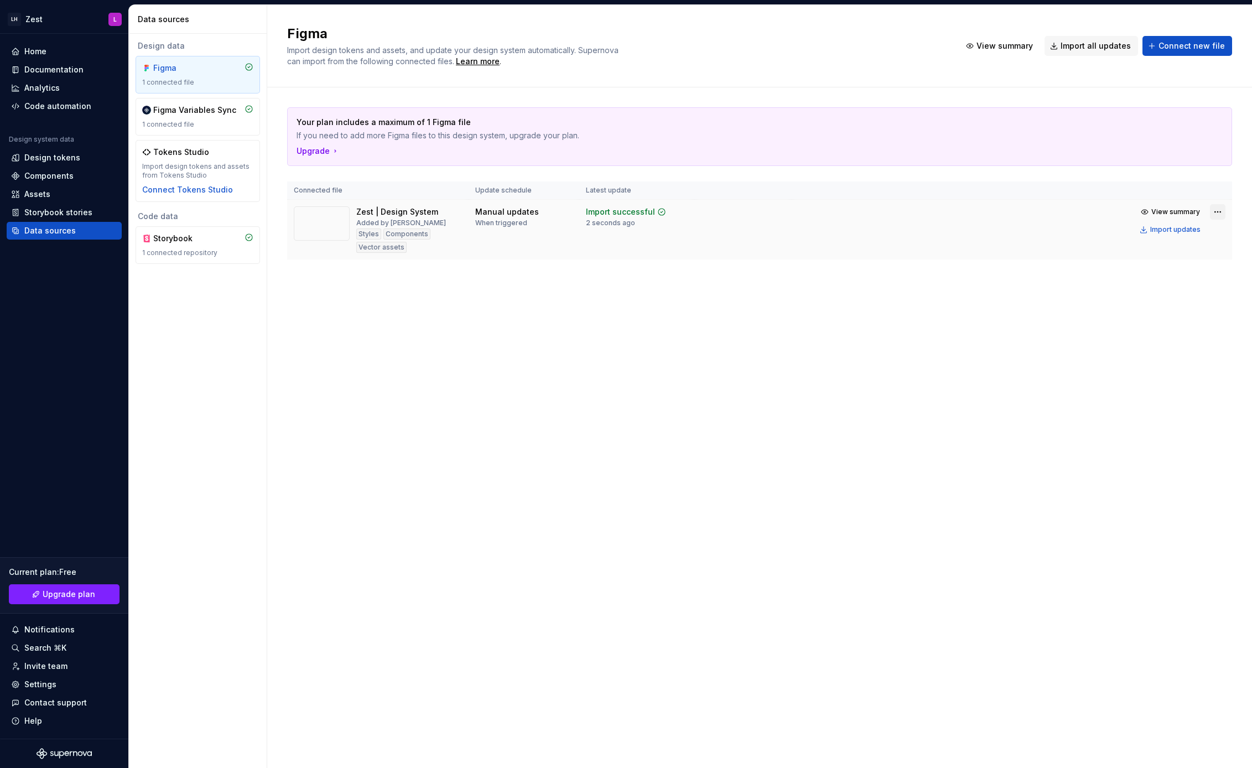
click at [1216, 212] on html "LH Zest L Home Documentation Analytics Code automation Design system data Desig…" at bounding box center [626, 384] width 1252 height 768
click at [1156, 235] on div "Edit import scope" at bounding box center [1186, 233] width 126 height 11
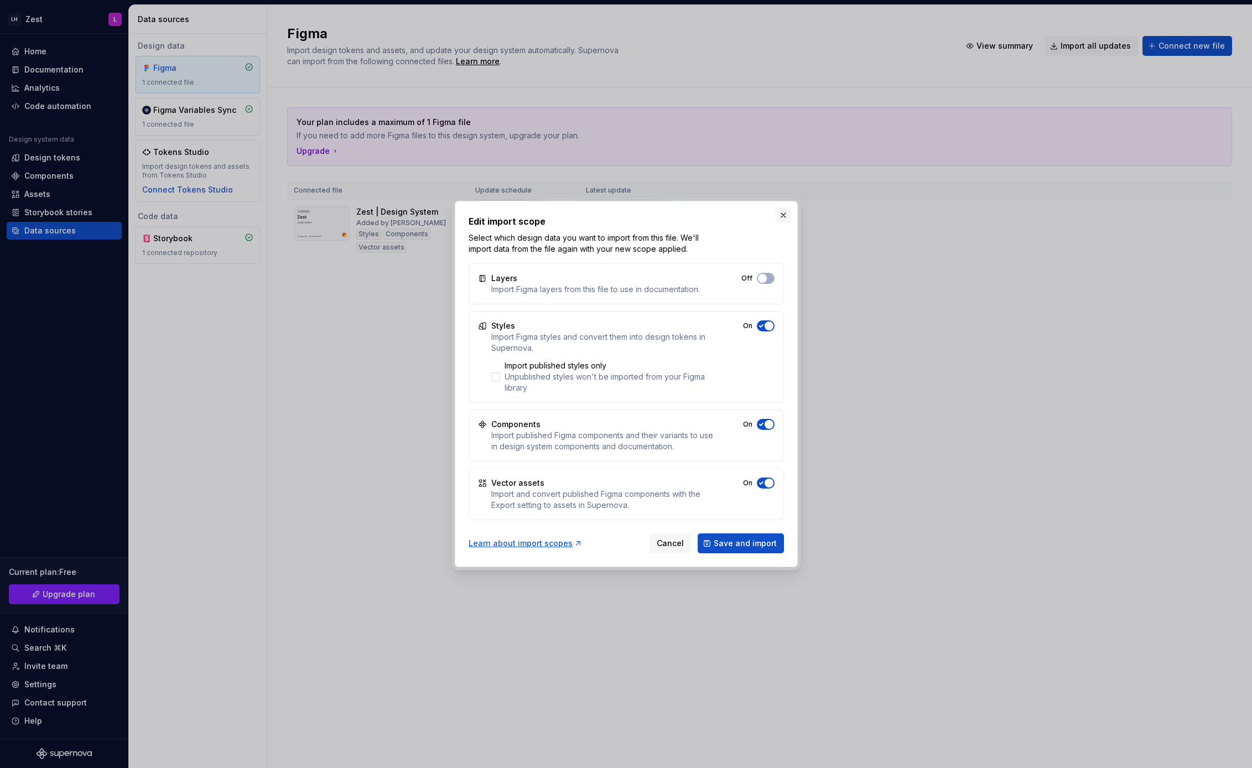
click at [783, 215] on button "button" at bounding box center [783, 215] width 15 height 15
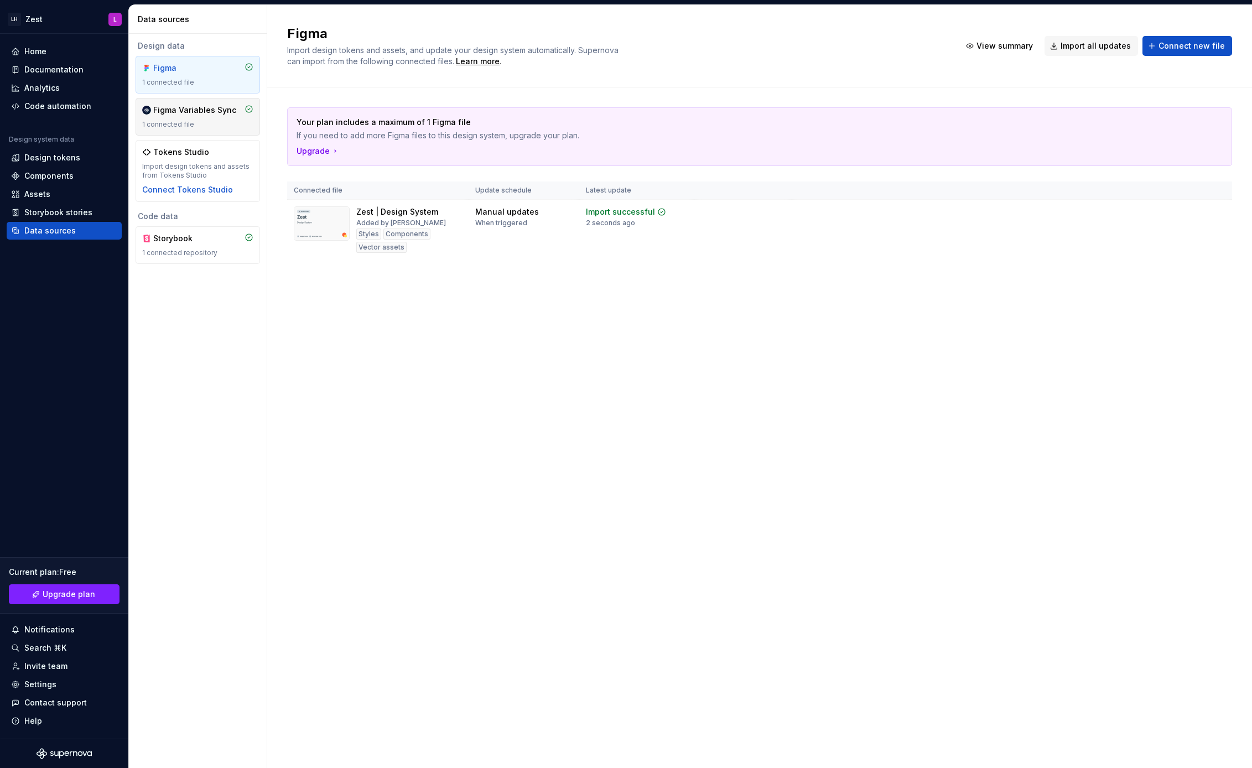
click at [197, 120] on div "1 connected file" at bounding box center [197, 124] width 111 height 9
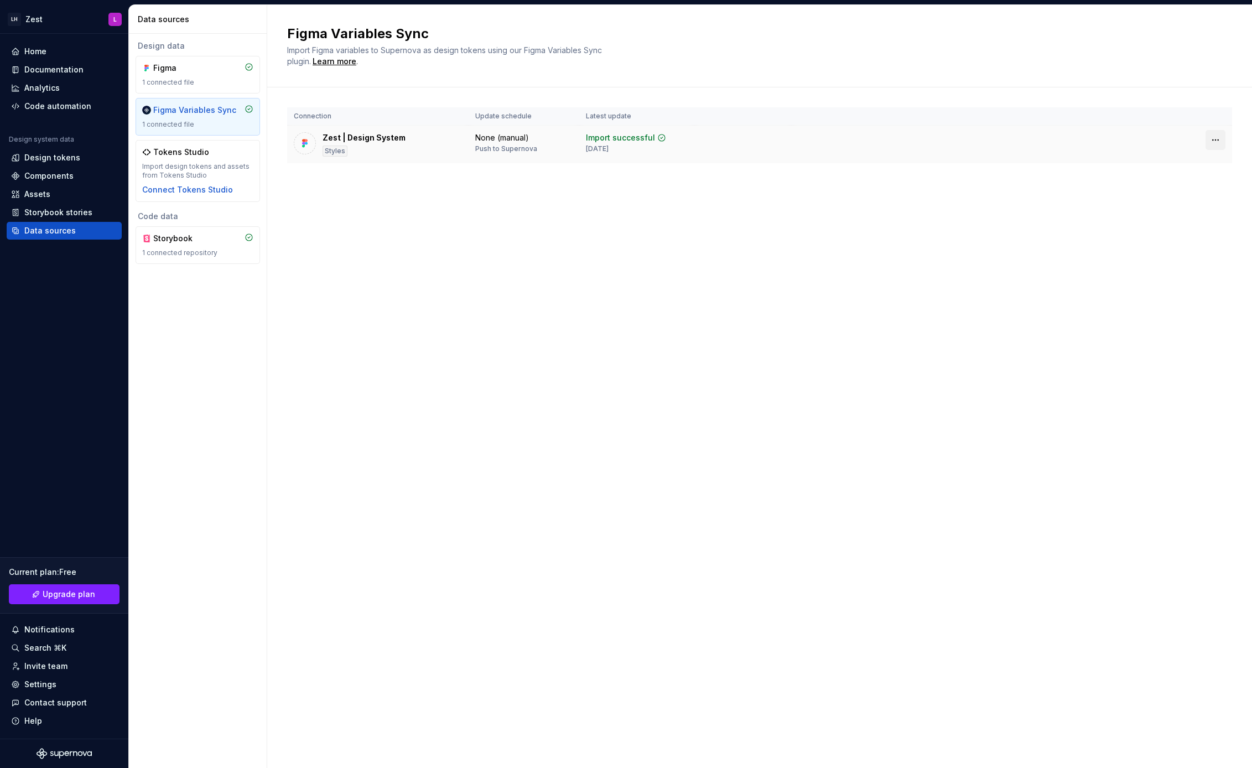
click at [1213, 139] on html "LH Zest L Home Documentation Analytics Code automation Design system data Desig…" at bounding box center [626, 384] width 1252 height 768
drag, startPoint x: 1050, startPoint y: 142, endPoint x: 871, endPoint y: 155, distance: 179.8
click at [1048, 142] on html "LH Zest L Home Documentation Analytics Code automation Design system data Desig…" at bounding box center [626, 384] width 1252 height 768
click at [512, 141] on div "None (manual)" at bounding box center [502, 137] width 54 height 11
click at [333, 61] on div "Learn more" at bounding box center [335, 61] width 44 height 11
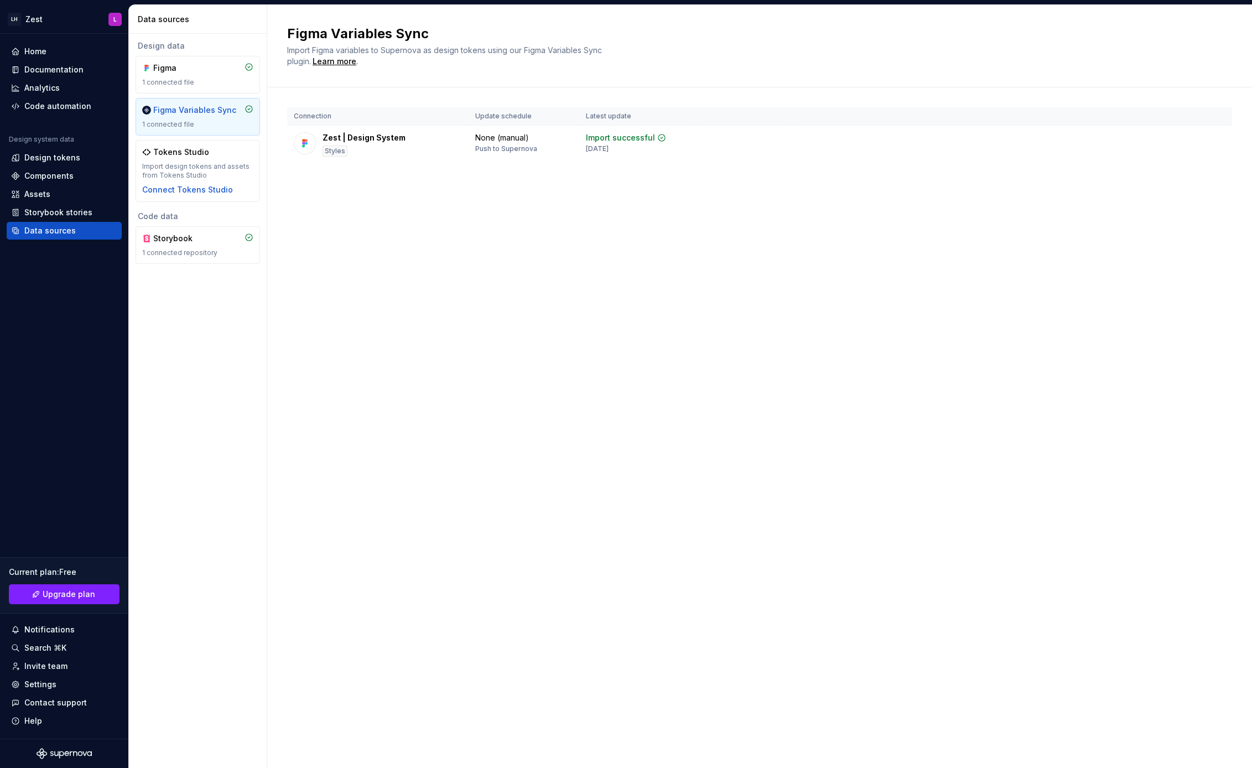
click at [397, 49] on span "Import Figma variables to Supernova as design tokens using our Figma Variables …" at bounding box center [445, 55] width 317 height 20
click at [583, 214] on div "Figma Variables Sync Import Figma variables to Supernova as design tokens using…" at bounding box center [759, 386] width 985 height 763
click at [48, 154] on div "Design tokens" at bounding box center [52, 157] width 56 height 11
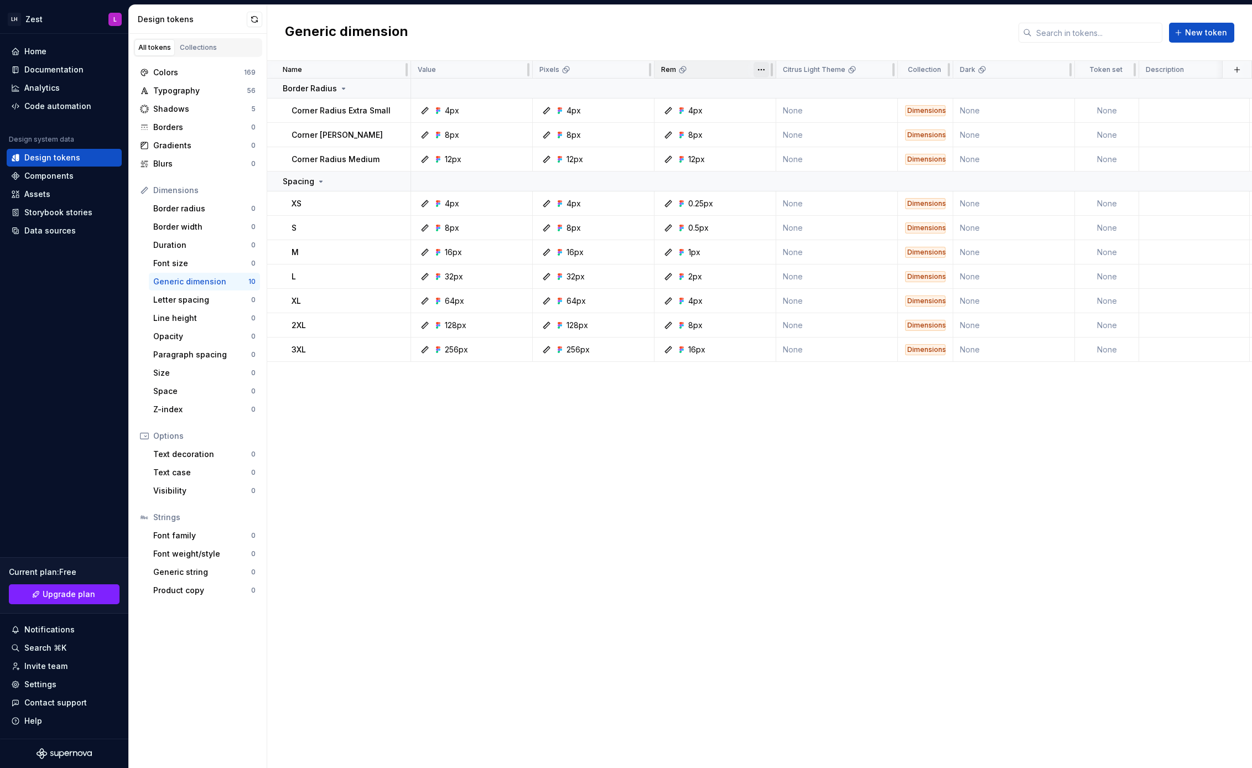
click at [760, 71] on html "LH Zest L Home Documentation Analytics Code automation Design system data Desig…" at bounding box center [626, 384] width 1252 height 768
click at [782, 153] on span "Delete theme" at bounding box center [810, 154] width 72 height 11
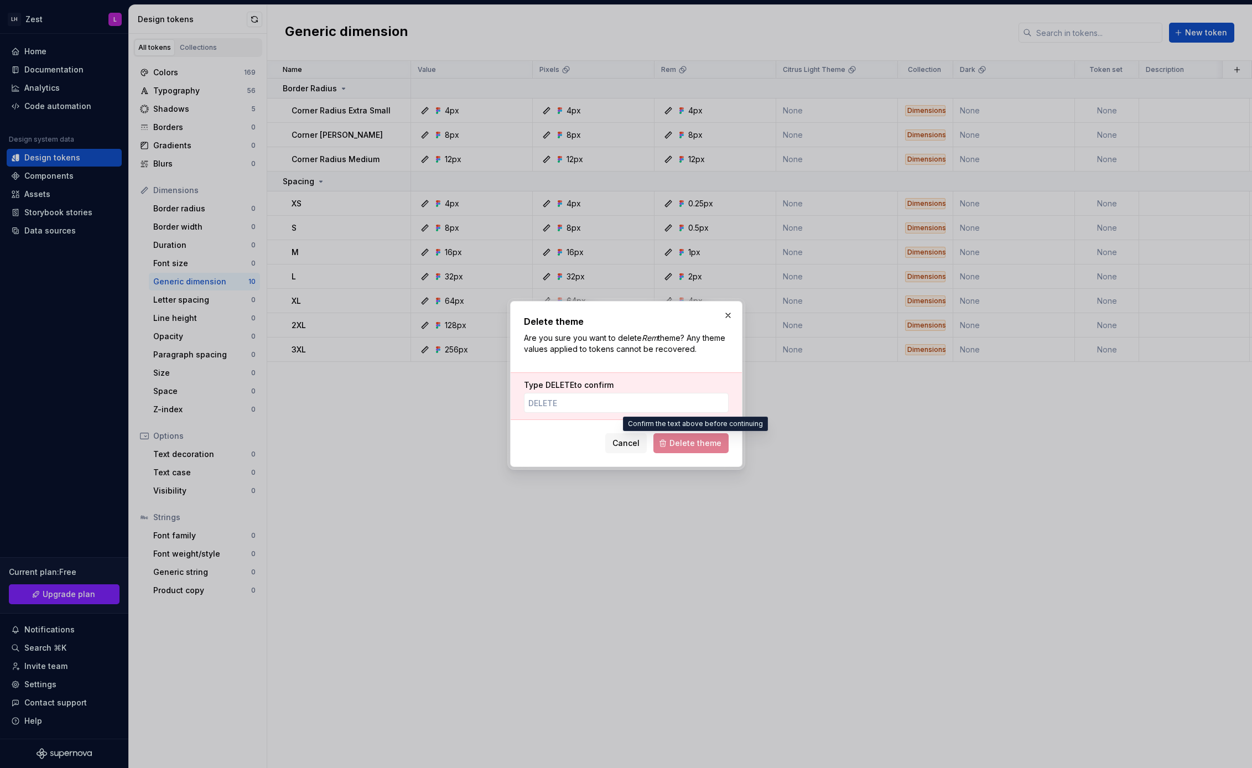
click at [696, 444] on span "Delete theme" at bounding box center [691, 443] width 75 height 20
click at [616, 400] on input "Type DELETE to confirm" at bounding box center [626, 403] width 205 height 20
type input "DELETE"
click at [711, 443] on span "Delete theme" at bounding box center [696, 443] width 52 height 11
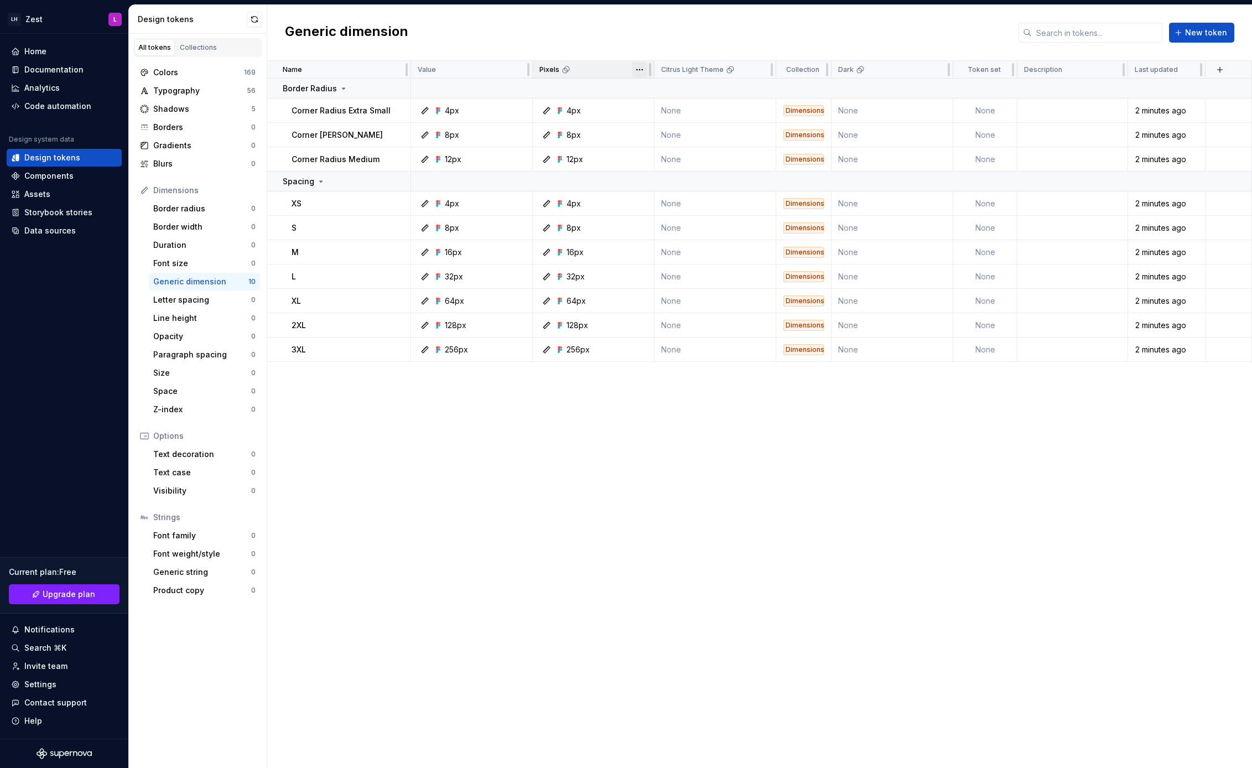
click at [638, 71] on html "LH Zest L Home Documentation Analytics Code automation Design system data Desig…" at bounding box center [626, 384] width 1252 height 768
click at [667, 153] on span "Delete theme" at bounding box center [688, 154] width 72 height 11
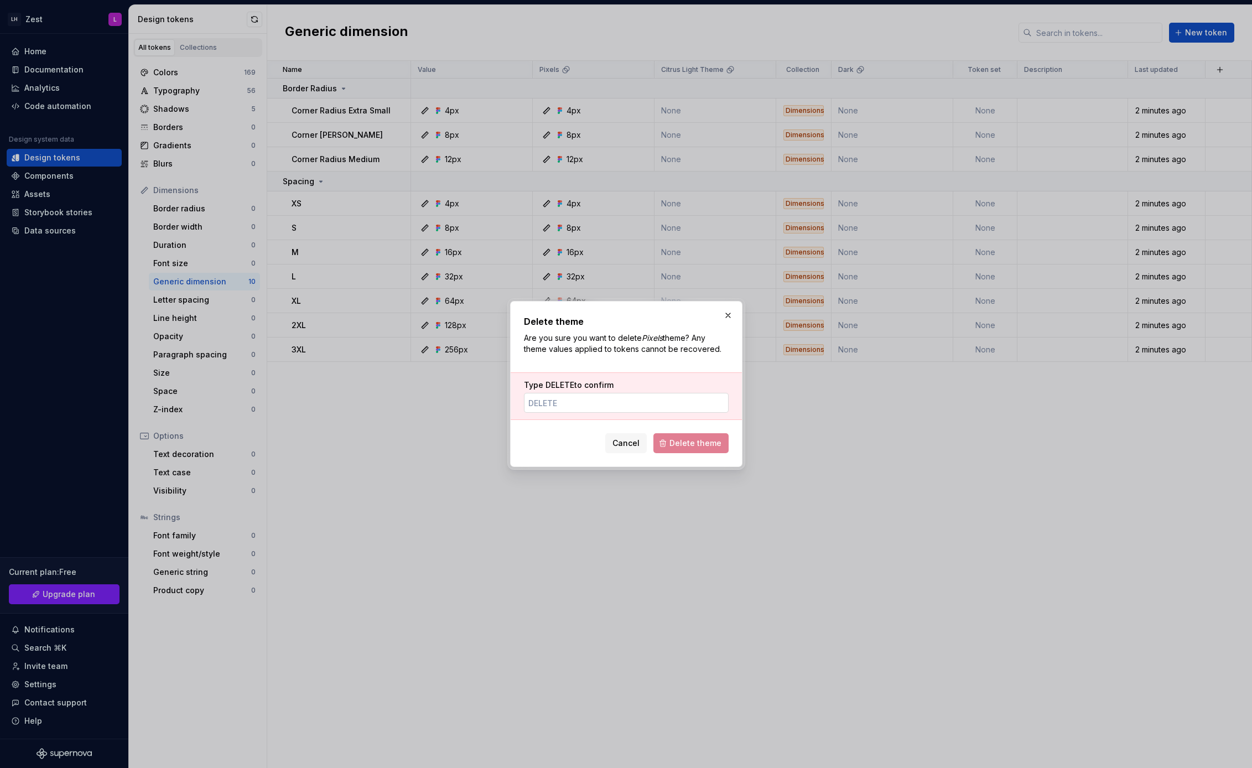
click at [595, 397] on input "Type DELETE to confirm" at bounding box center [626, 403] width 205 height 20
type input "DELETE"
click at [692, 443] on span "Delete theme" at bounding box center [696, 443] width 52 height 11
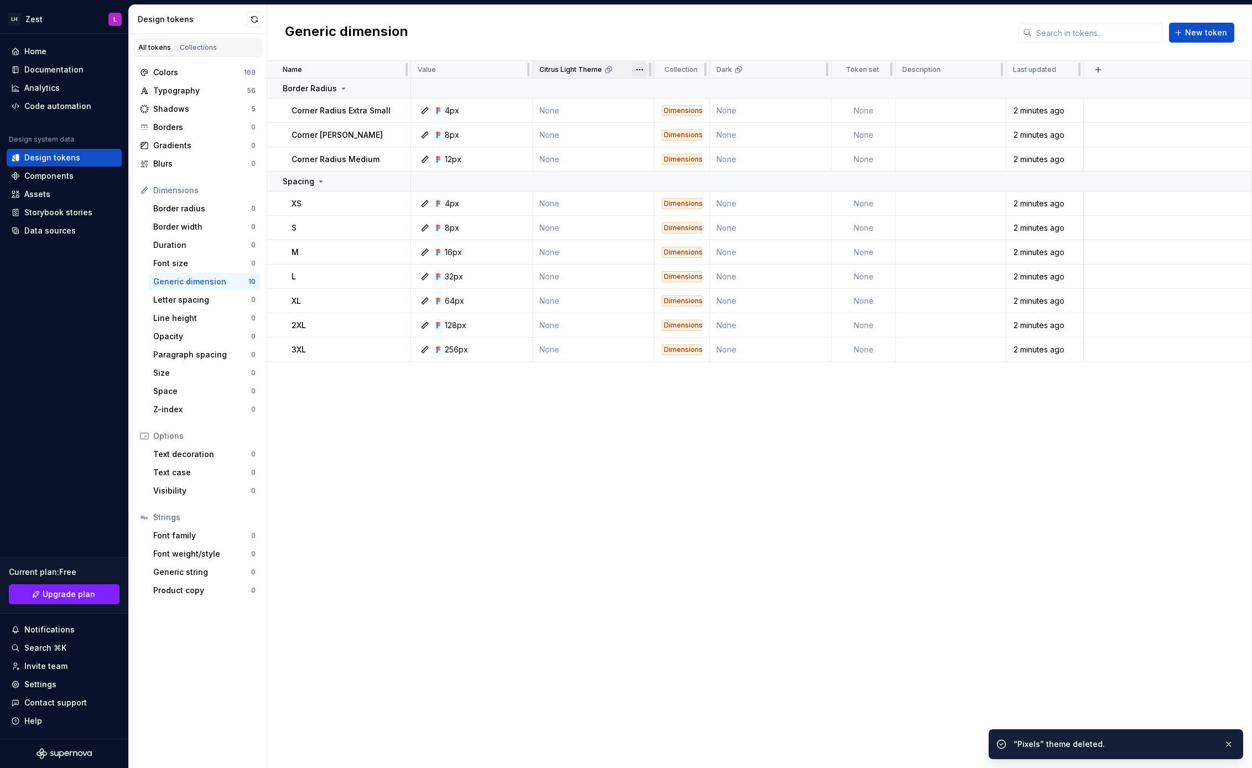
click at [644, 71] on html "LH Zest L Home Documentation Analytics Code automation Design system data Desig…" at bounding box center [626, 384] width 1252 height 768
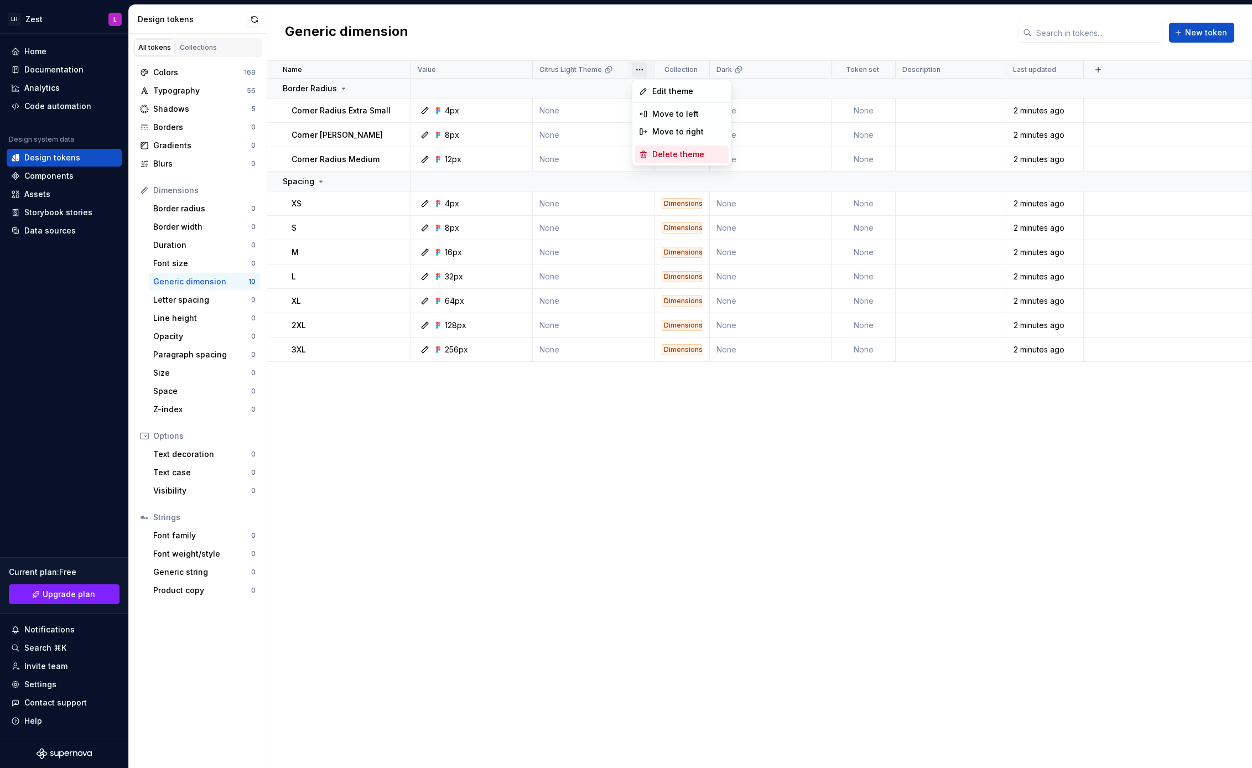
click at [675, 155] on span "Delete theme" at bounding box center [688, 154] width 72 height 11
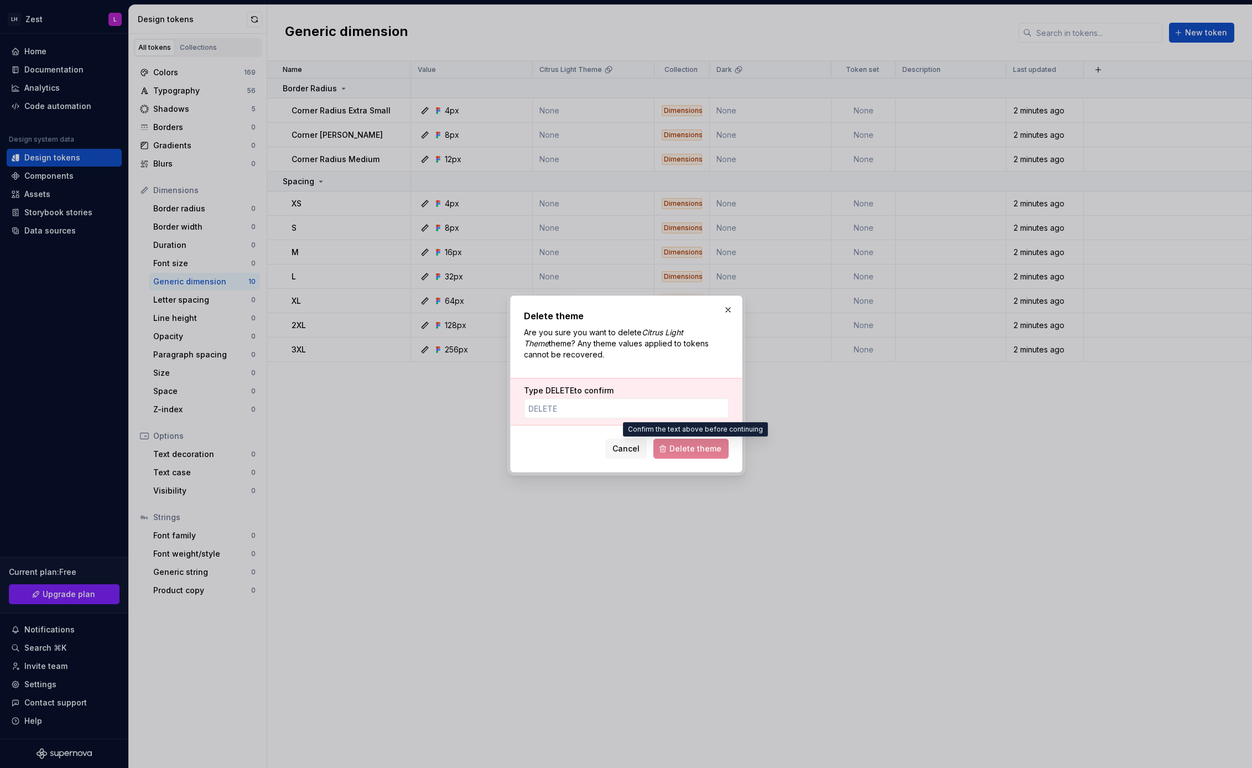
click at [707, 449] on span "Delete theme" at bounding box center [691, 449] width 75 height 20
click at [631, 410] on input "Type DELETE to confirm" at bounding box center [626, 408] width 205 height 20
type input "DELETE"
click at [690, 449] on span "Delete theme" at bounding box center [696, 448] width 52 height 11
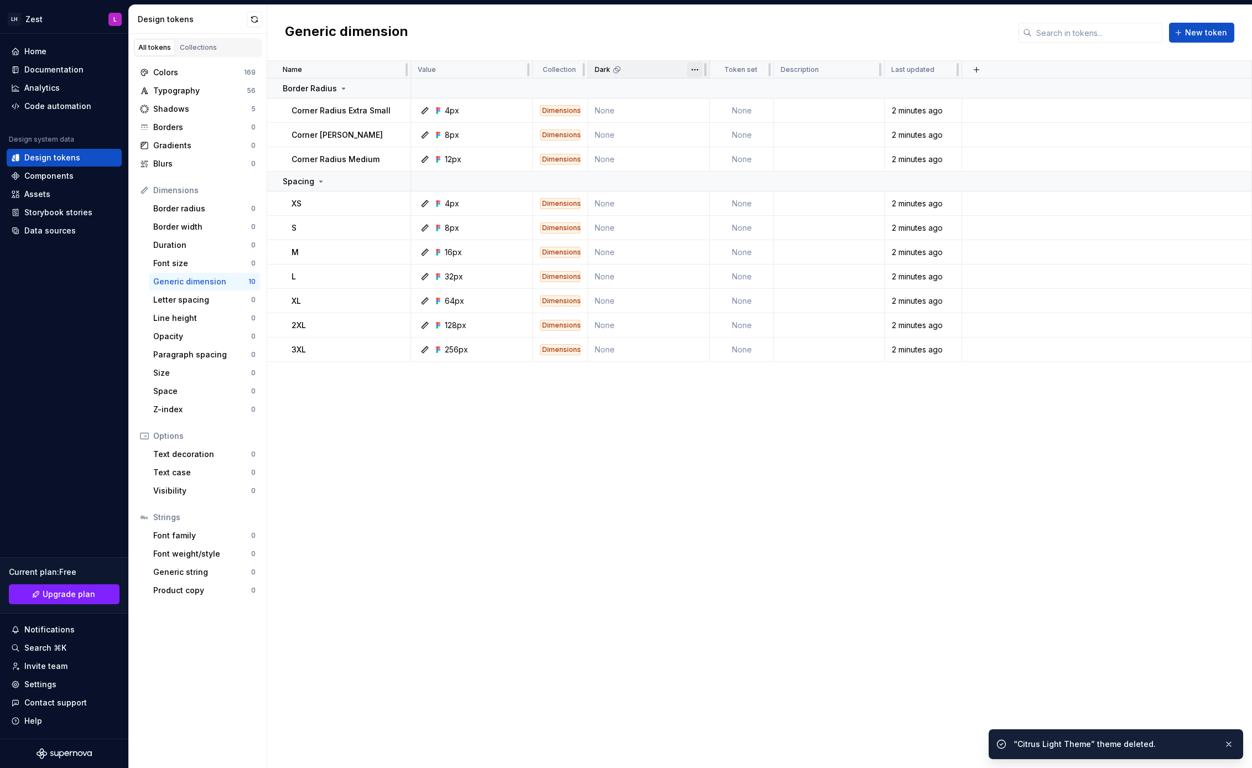
click at [696, 68] on html "LH Zest L Home Documentation Analytics Code automation Design system data Desig…" at bounding box center [626, 384] width 1252 height 768
click at [747, 149] on span "Delete theme" at bounding box center [744, 154] width 72 height 11
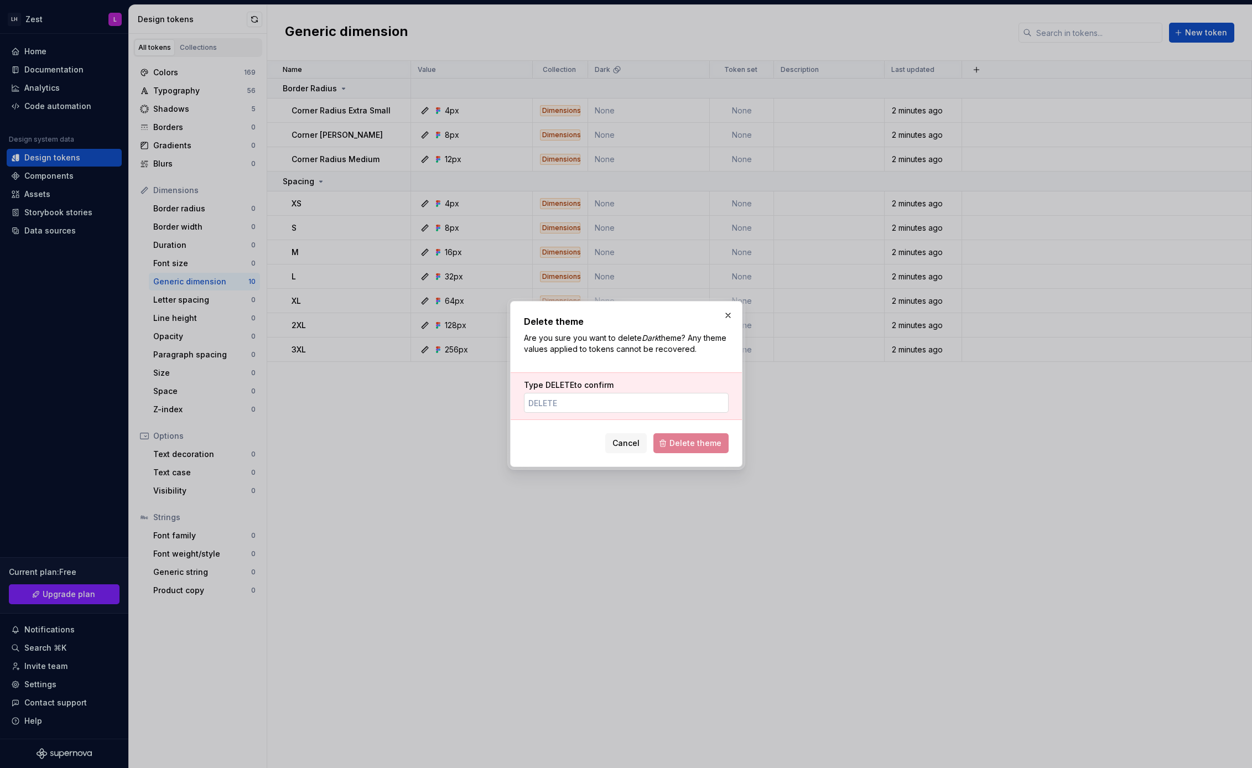
click at [643, 399] on input "Type DELETE to confirm" at bounding box center [626, 403] width 205 height 20
type input "DELETE"
click at [680, 442] on span "Delete theme" at bounding box center [696, 443] width 52 height 11
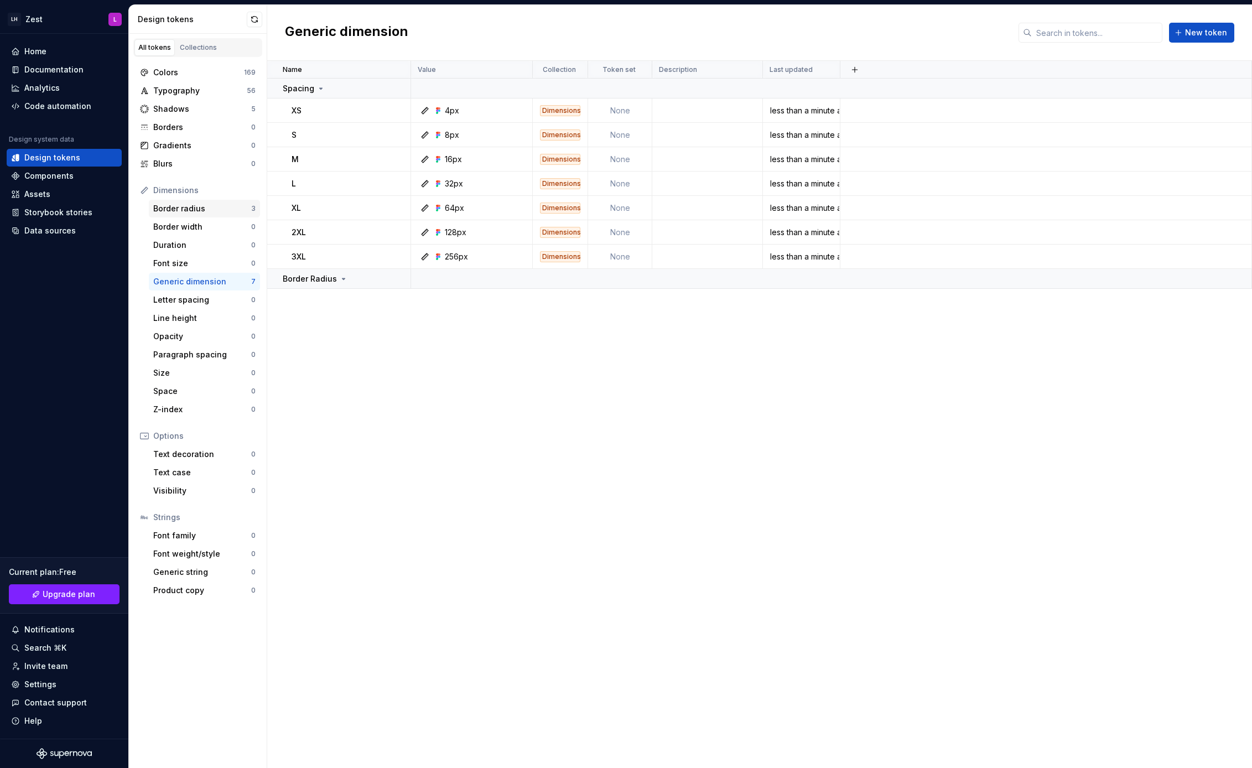
click at [192, 208] on div "Border radius" at bounding box center [202, 208] width 98 height 11
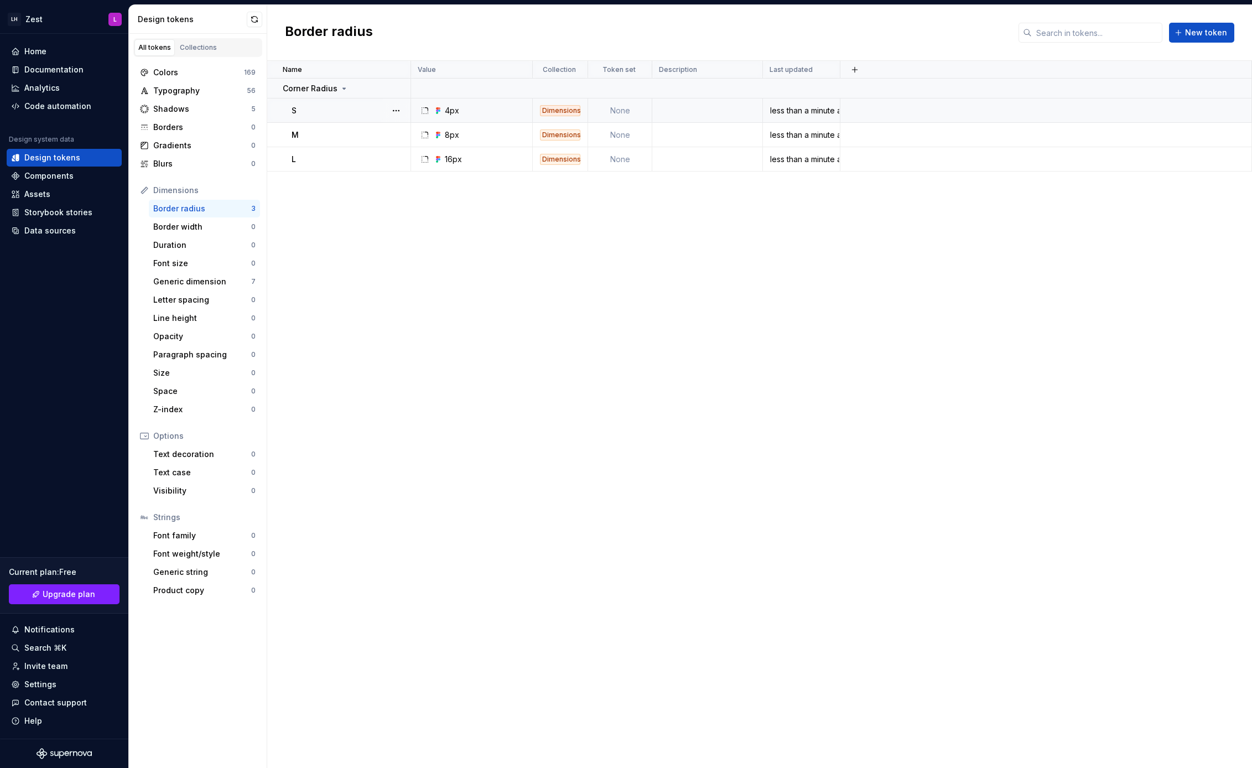
click at [619, 112] on td "None" at bounding box center [620, 111] width 64 height 24
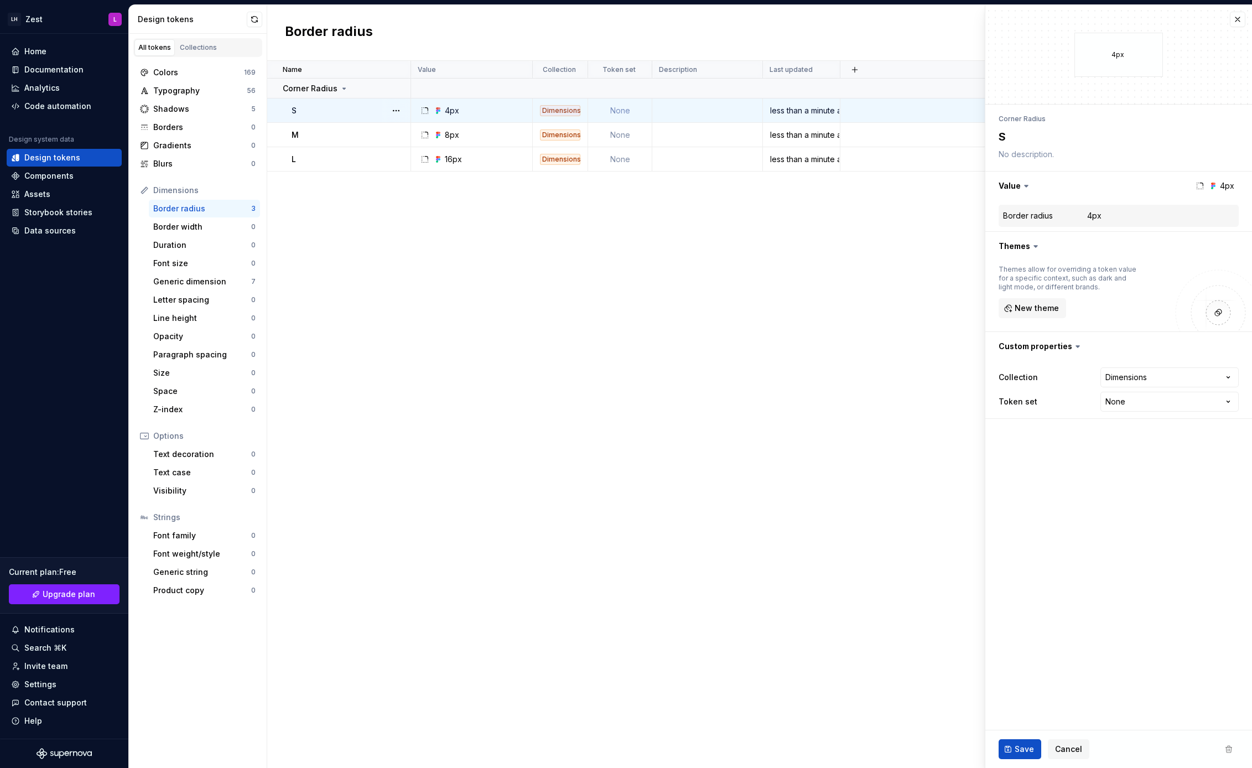
type textarea "*"
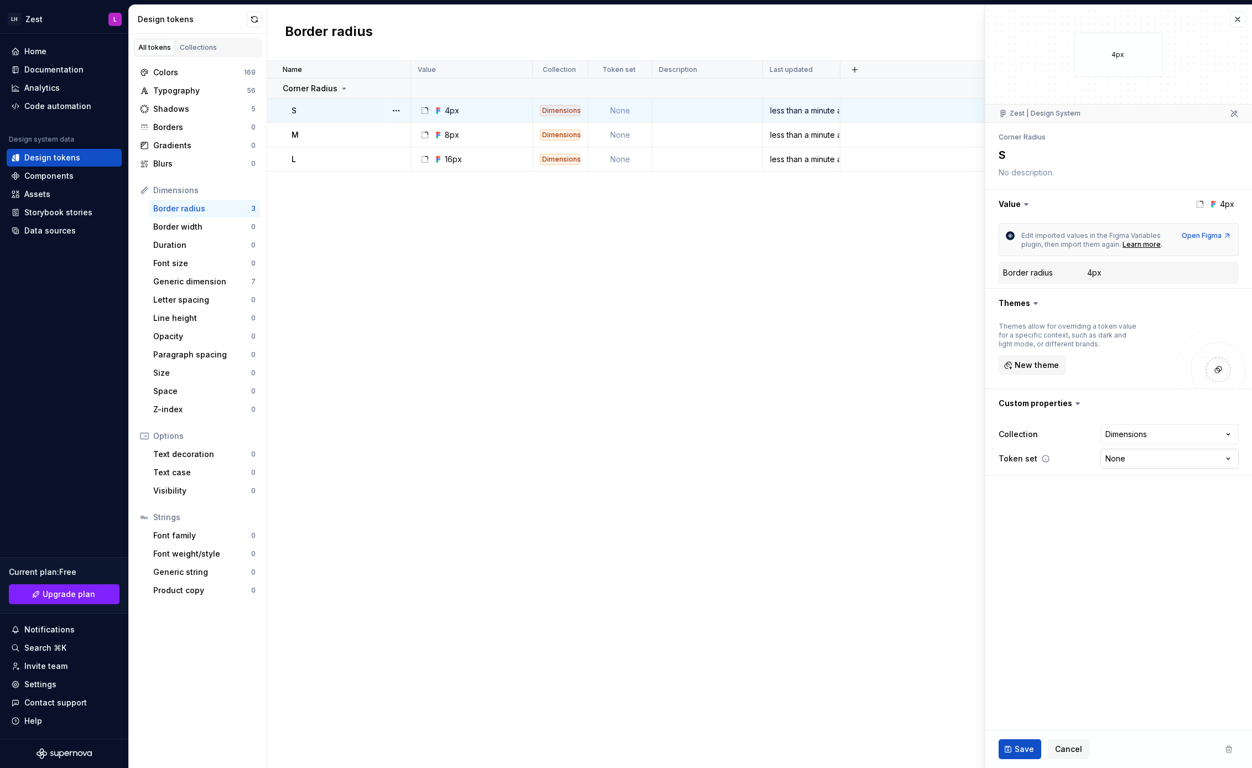
click at [1152, 463] on html "LH Zest L Home Documentation Analytics Code automation Design system data Desig…" at bounding box center [626, 384] width 1252 height 768
select select "**********"
click at [629, 124] on td "None" at bounding box center [620, 135] width 64 height 24
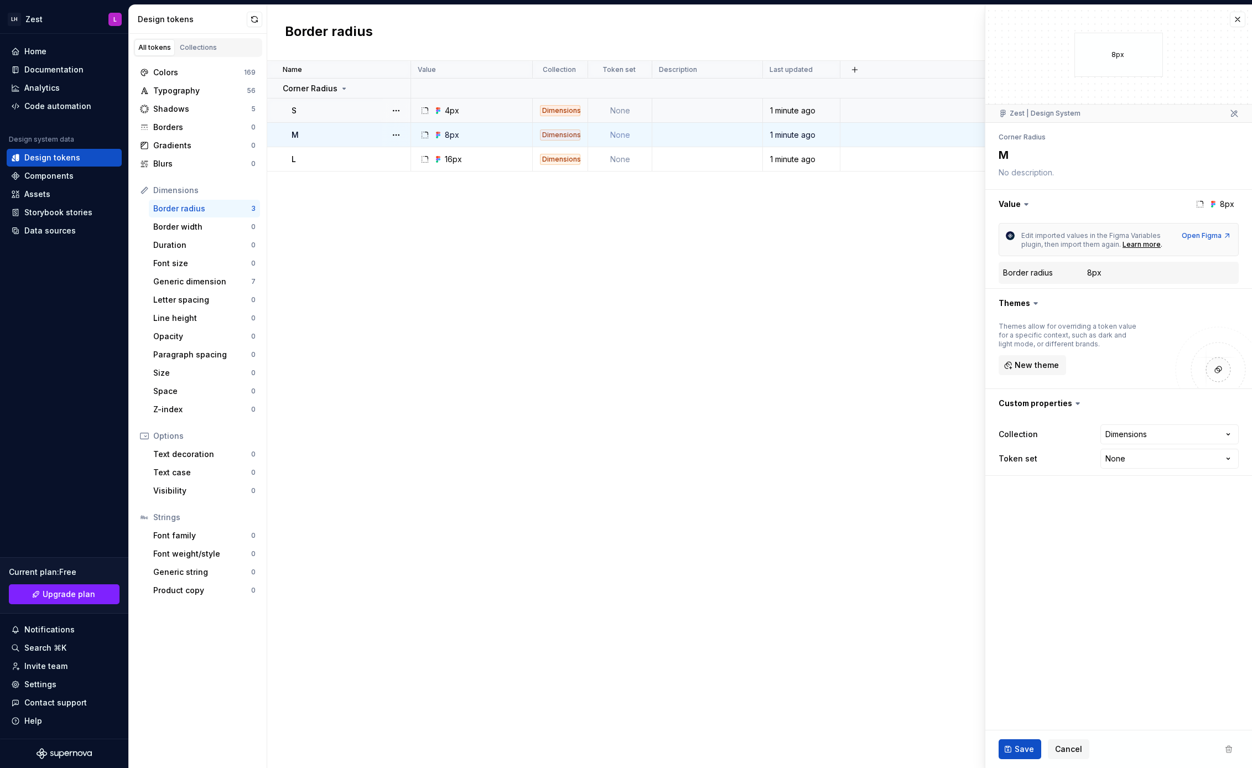
click at [639, 109] on td "None" at bounding box center [620, 111] width 64 height 24
type textarea "*"
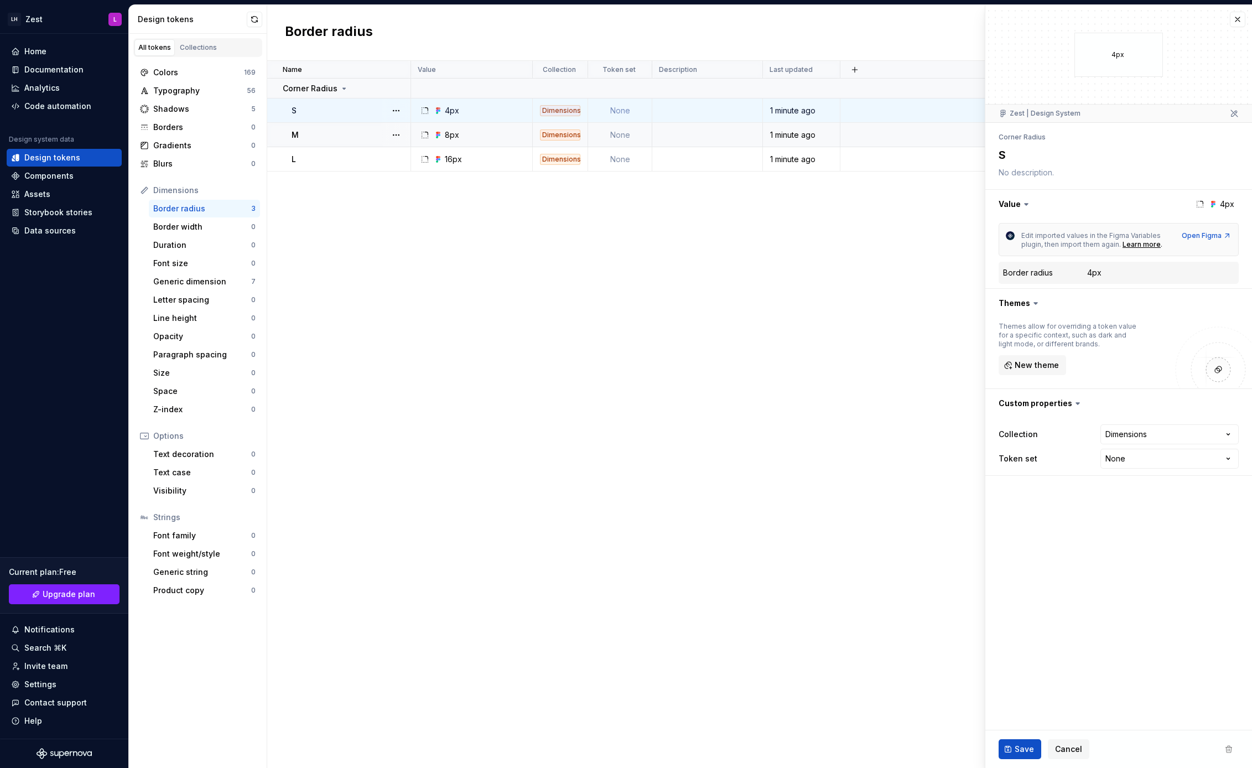
click at [791, 301] on div "Name Value Collection Token set Description Last updated Corner Radius S 4px Di…" at bounding box center [759, 414] width 985 height 707
click at [1241, 18] on button "button" at bounding box center [1237, 19] width 15 height 15
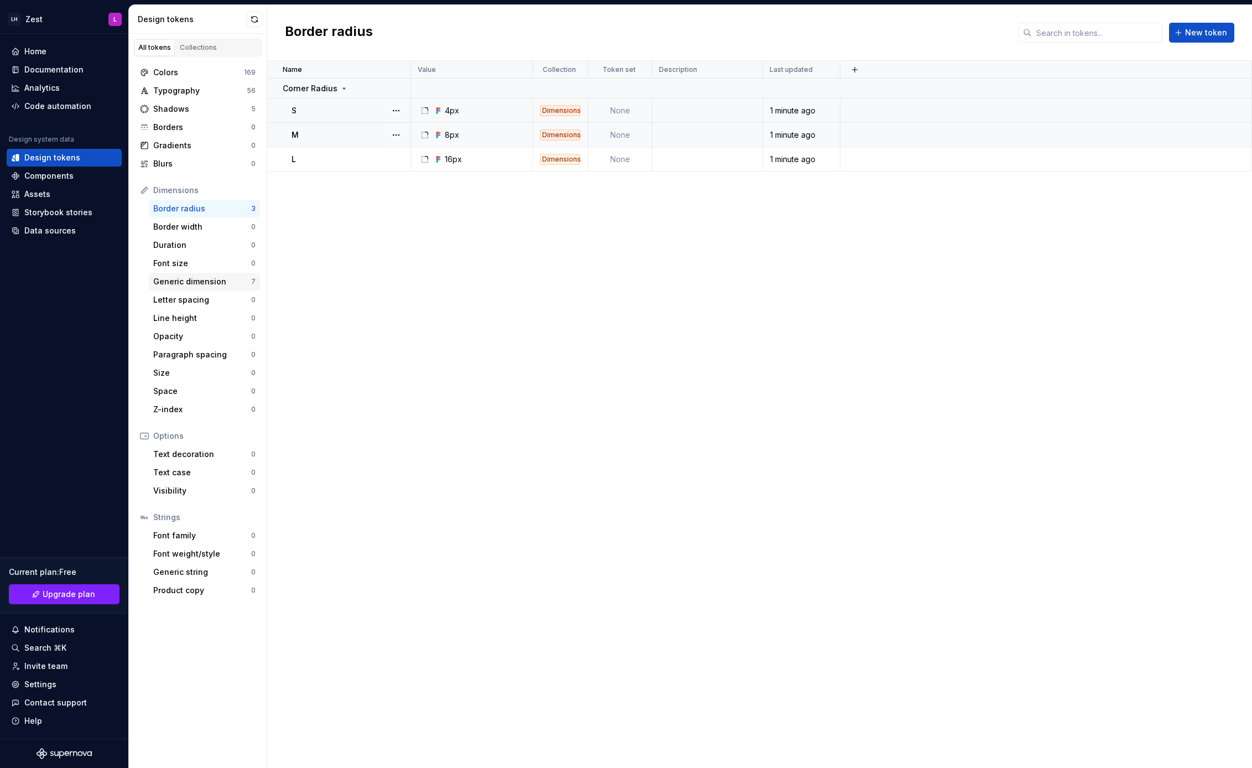
click at [199, 282] on div "Generic dimension" at bounding box center [202, 281] width 98 height 11
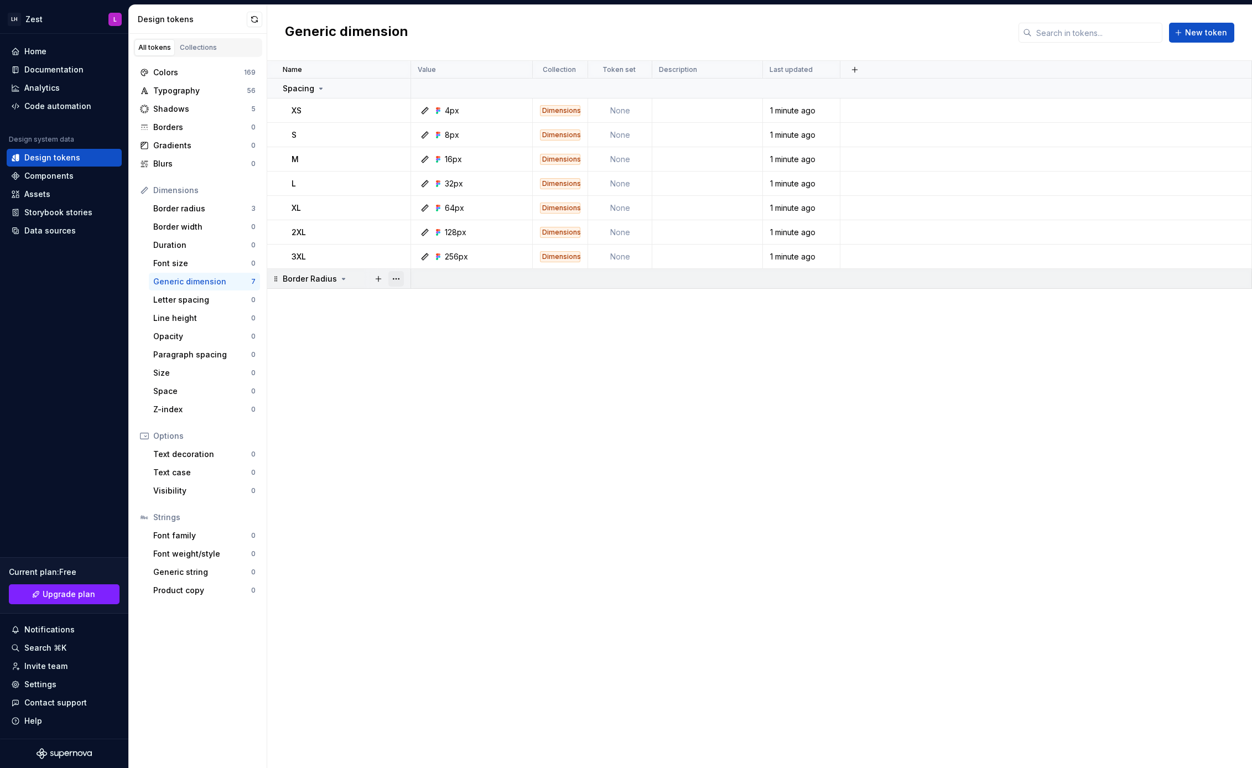
click at [395, 278] on button "button" at bounding box center [396, 278] width 15 height 15
click at [440, 401] on div "Delete group" at bounding box center [445, 403] width 72 height 11
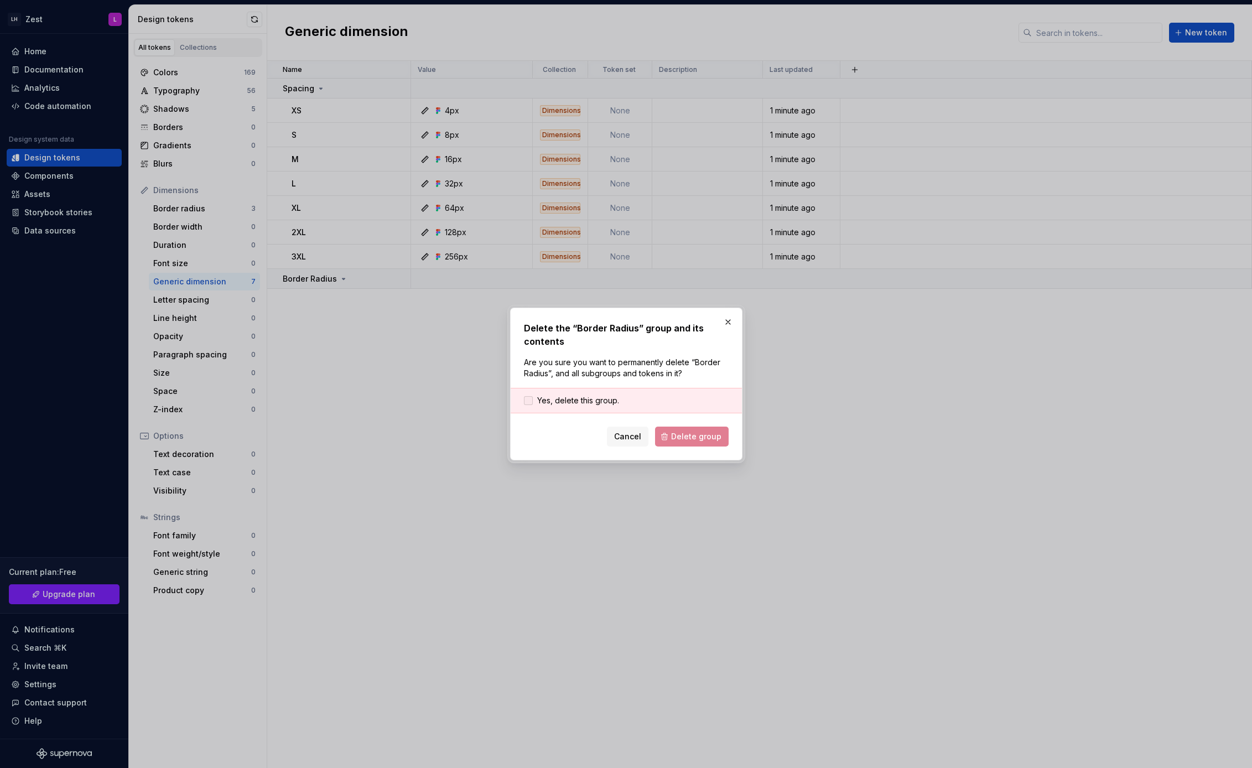
click at [539, 400] on span "Yes, delete this group." at bounding box center [578, 400] width 82 height 11
drag, startPoint x: 708, startPoint y: 440, endPoint x: 697, endPoint y: 434, distance: 12.2
click at [707, 440] on span "Delete group" at bounding box center [696, 436] width 50 height 11
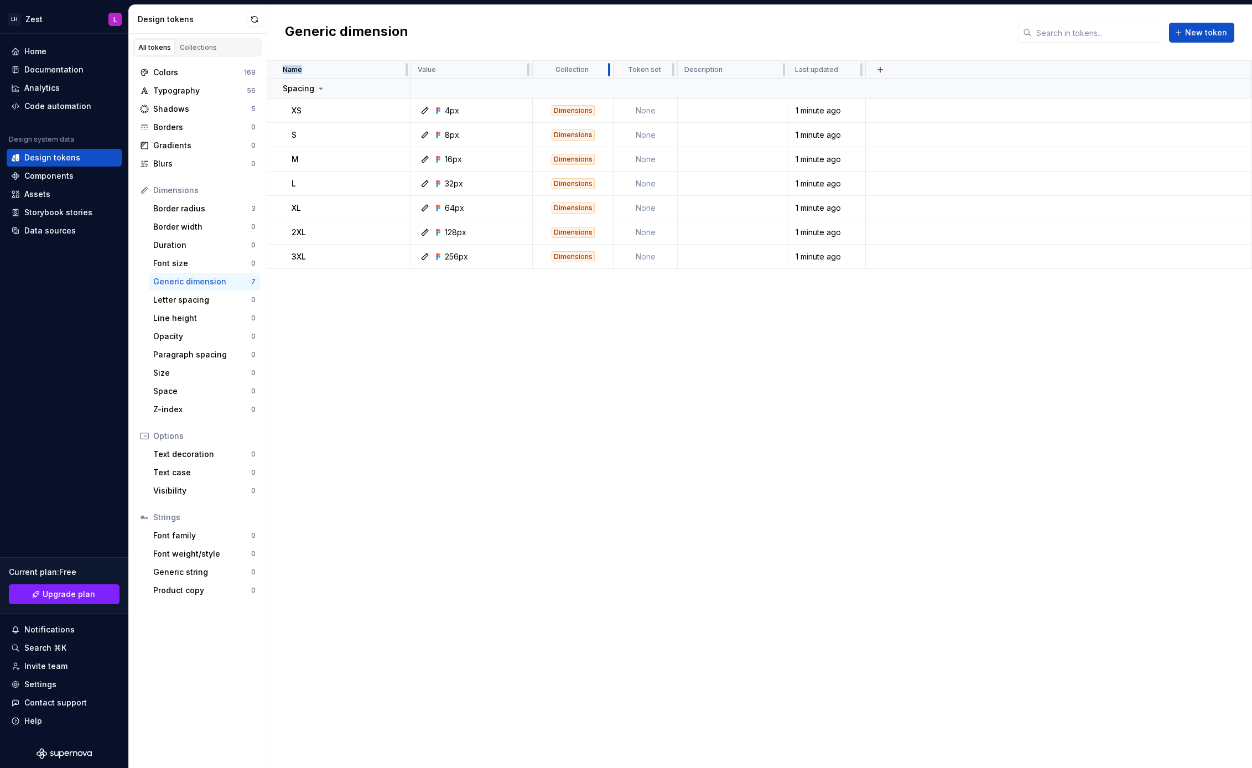
drag, startPoint x: 587, startPoint y: 71, endPoint x: 612, endPoint y: 75, distance: 25.7
click at [614, 400] on div "Name Value Collection Token set Description Last updated Spacing XS 4px Dimensi…" at bounding box center [759, 414] width 985 height 707
click at [354, 398] on div "Name Value Collection Token set Description Last updated Spacing XS 4px Dimensi…" at bounding box center [759, 414] width 985 height 707
click at [203, 49] on div "Collections" at bounding box center [198, 47] width 37 height 9
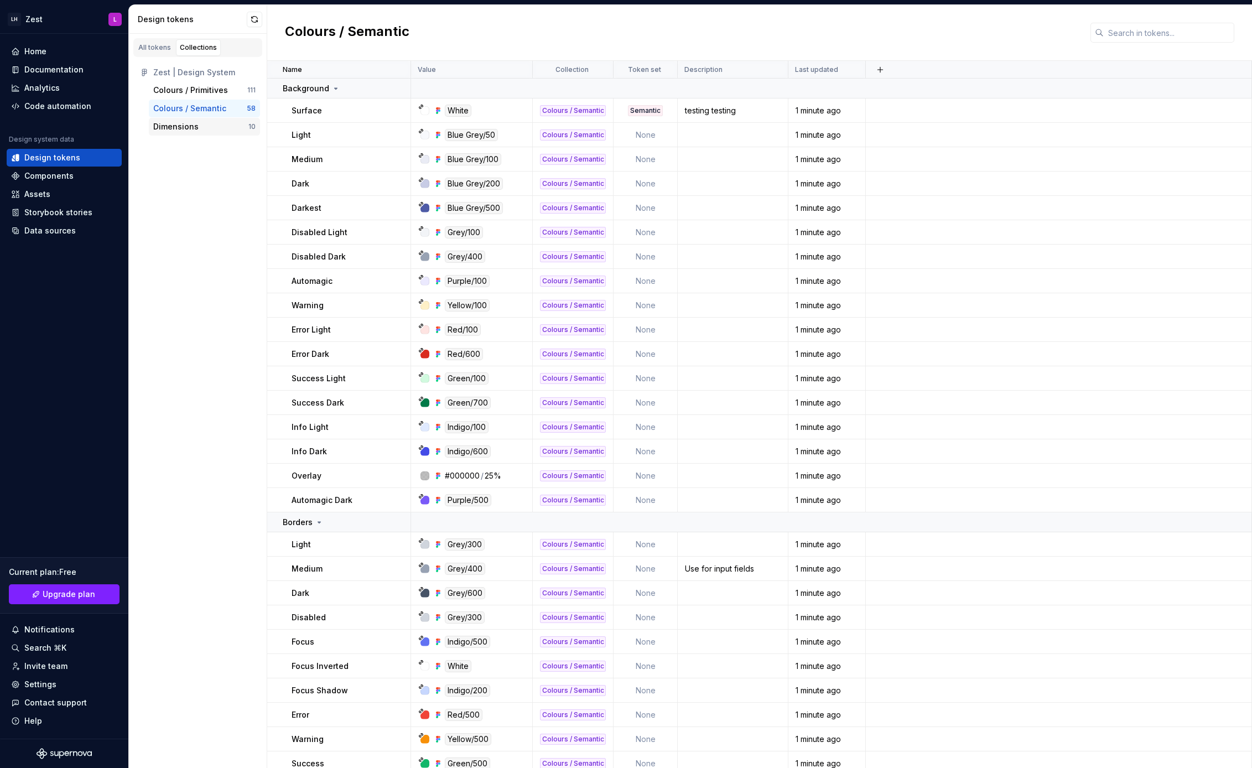
click at [205, 122] on div "Dimensions" at bounding box center [200, 126] width 95 height 11
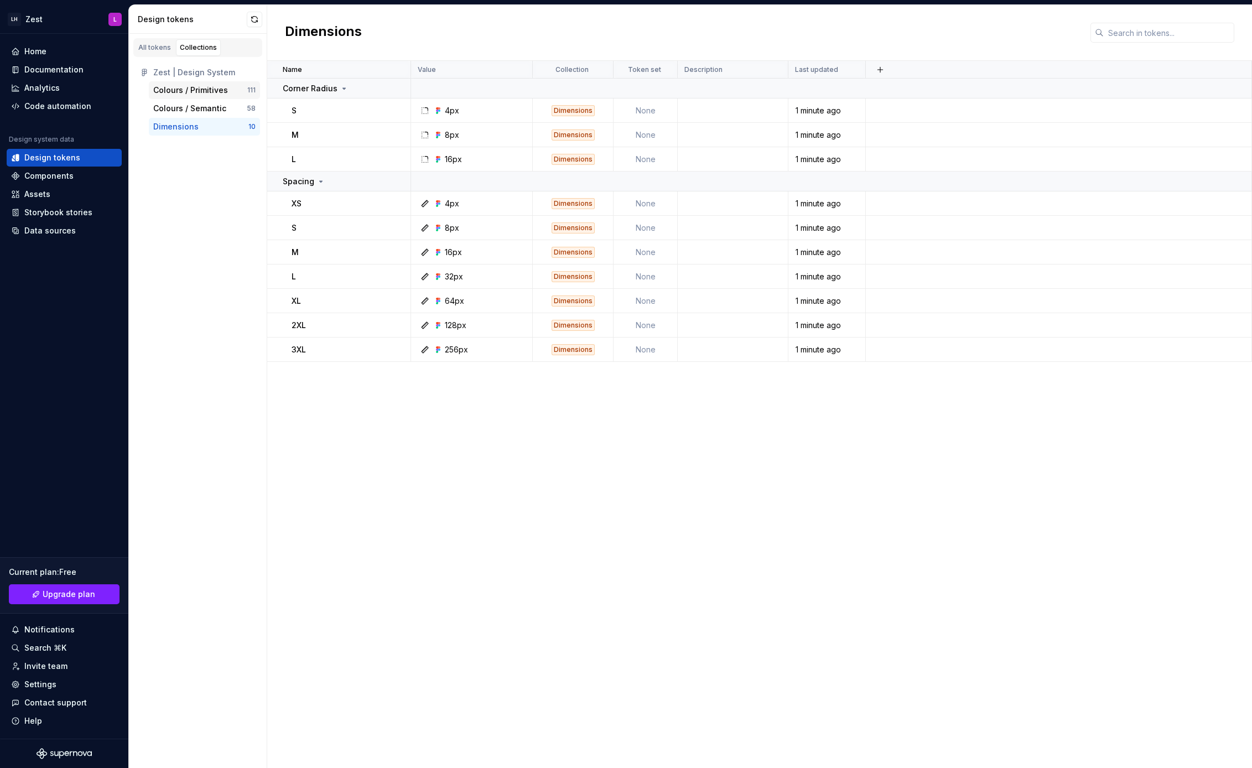
click at [194, 92] on div "Colours / Primitives" at bounding box center [190, 90] width 75 height 11
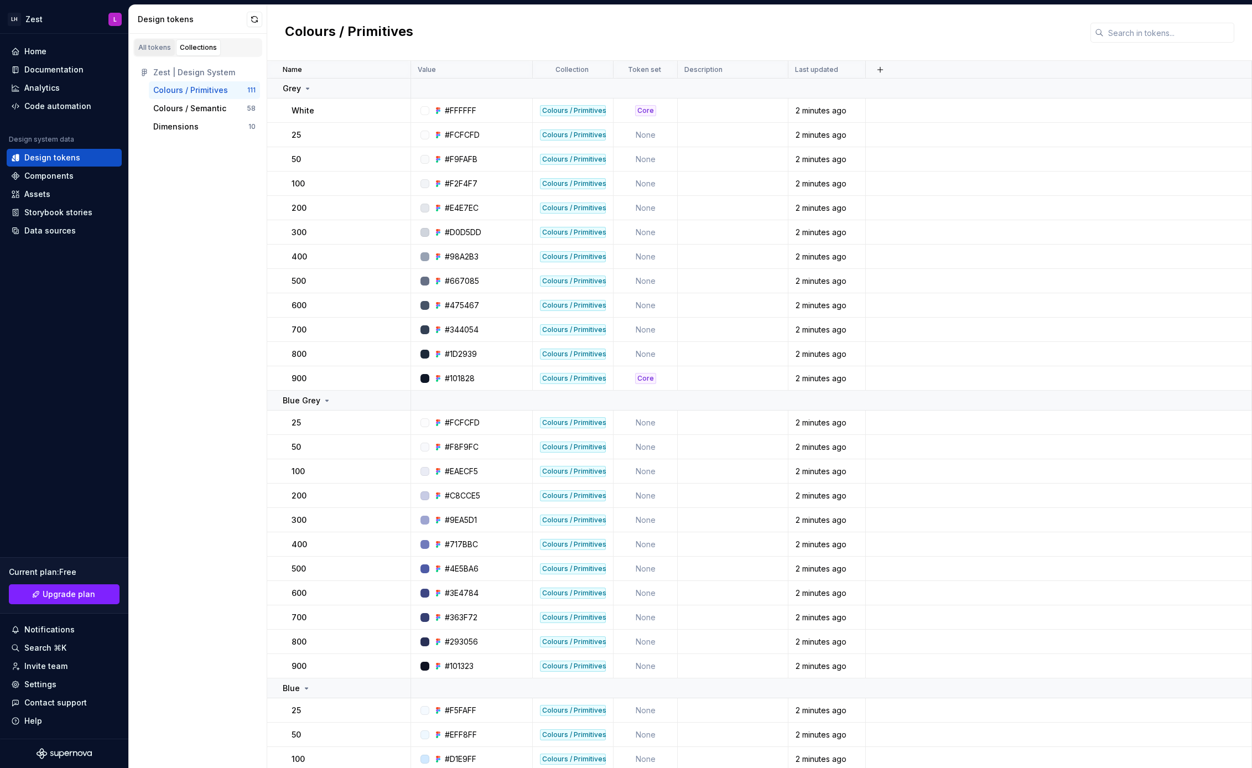
click at [151, 45] on div "All tokens" at bounding box center [154, 47] width 33 height 9
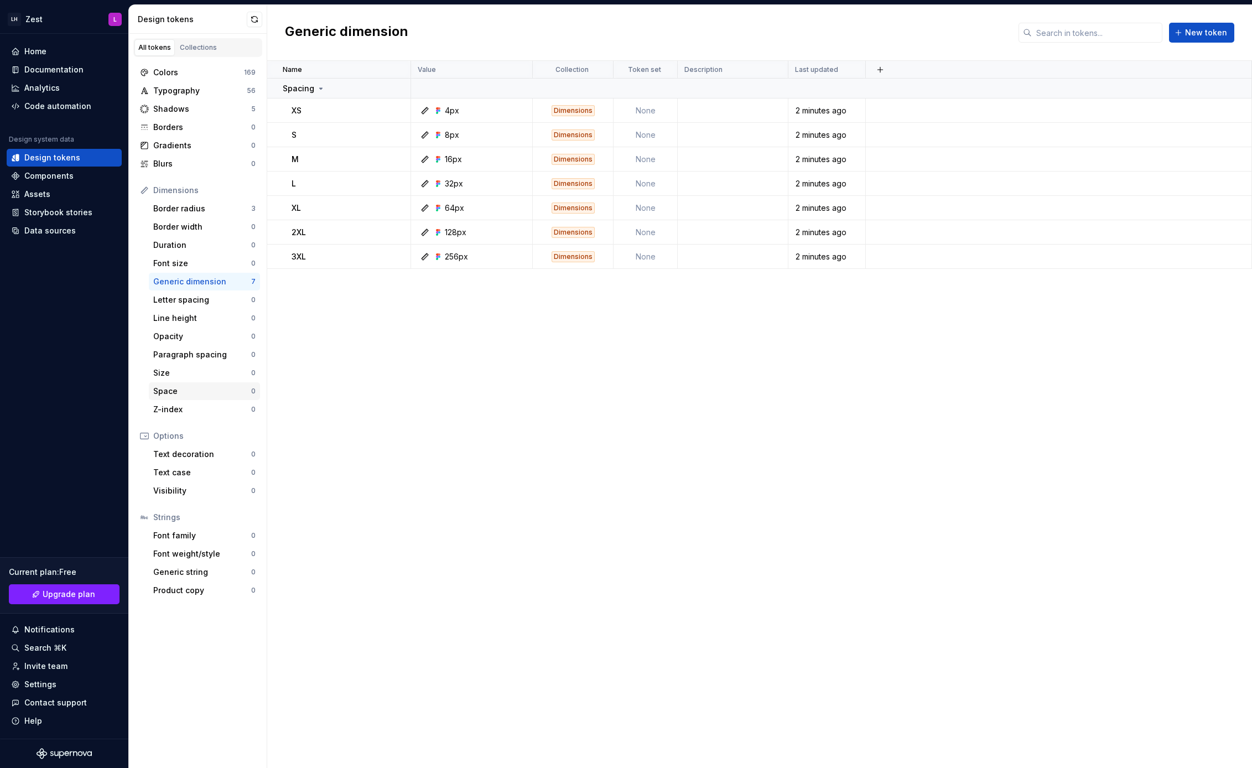
click at [193, 393] on div "Space" at bounding box center [202, 391] width 98 height 11
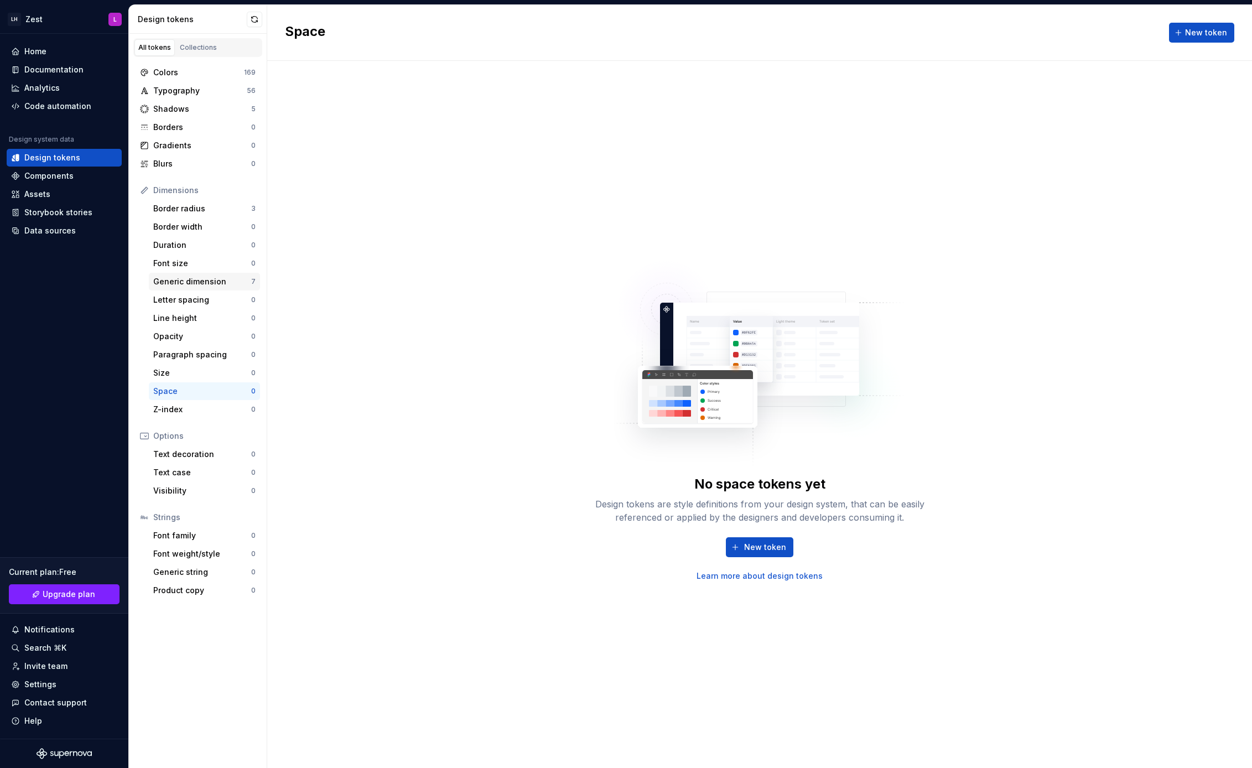
click at [194, 277] on div "Generic dimension" at bounding box center [202, 281] width 98 height 11
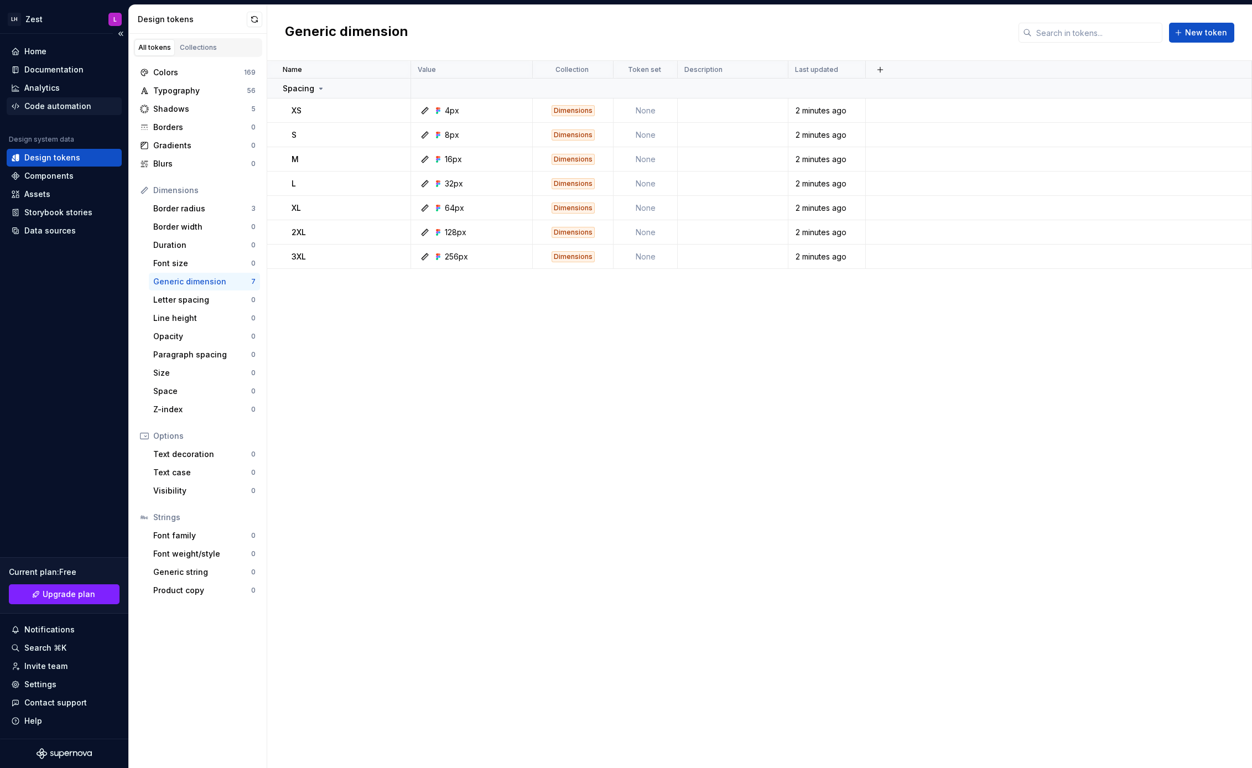
click at [71, 111] on div "Code automation" at bounding box center [57, 106] width 67 height 11
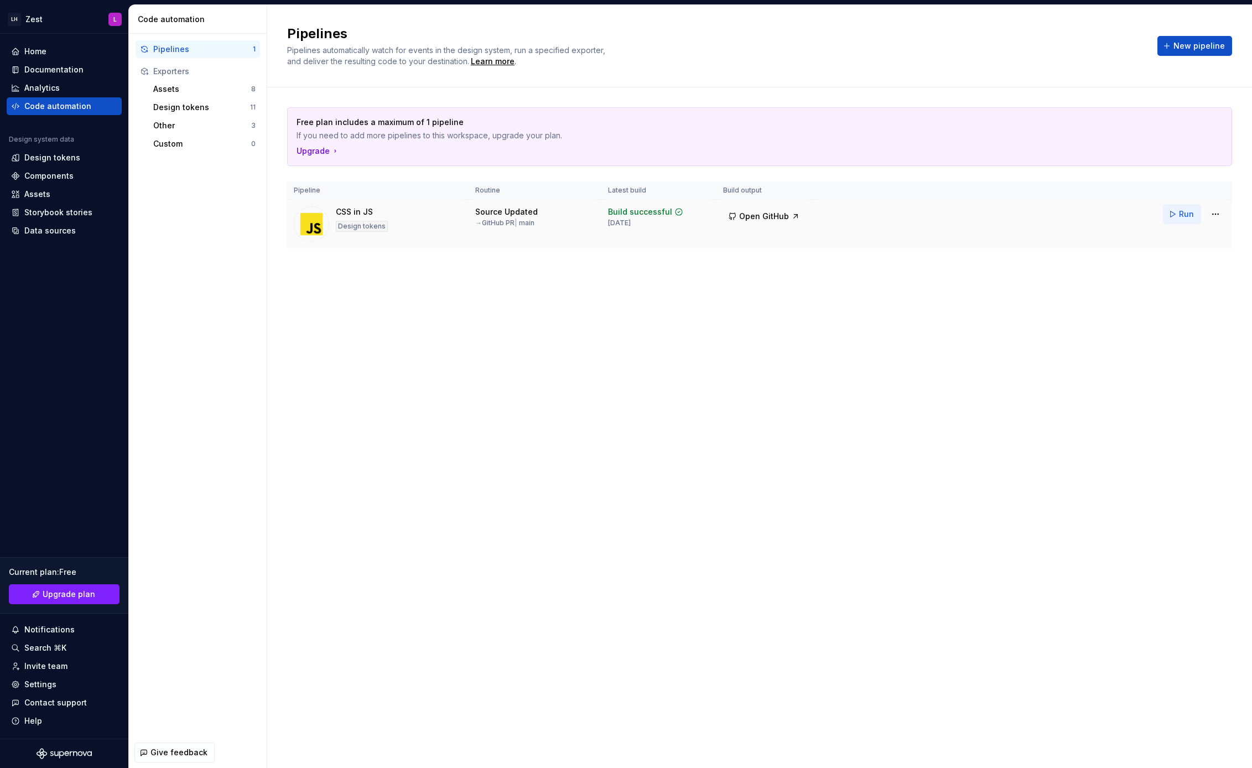
click at [1185, 214] on span "Run" at bounding box center [1186, 214] width 15 height 11
click at [770, 214] on span "Open GitHub" at bounding box center [764, 216] width 50 height 11
click at [760, 447] on div "Pipelines Pipelines automatically watch for events in the design system, run a …" at bounding box center [759, 386] width 985 height 763
click at [193, 99] on div "Design tokens 11" at bounding box center [204, 108] width 111 height 18
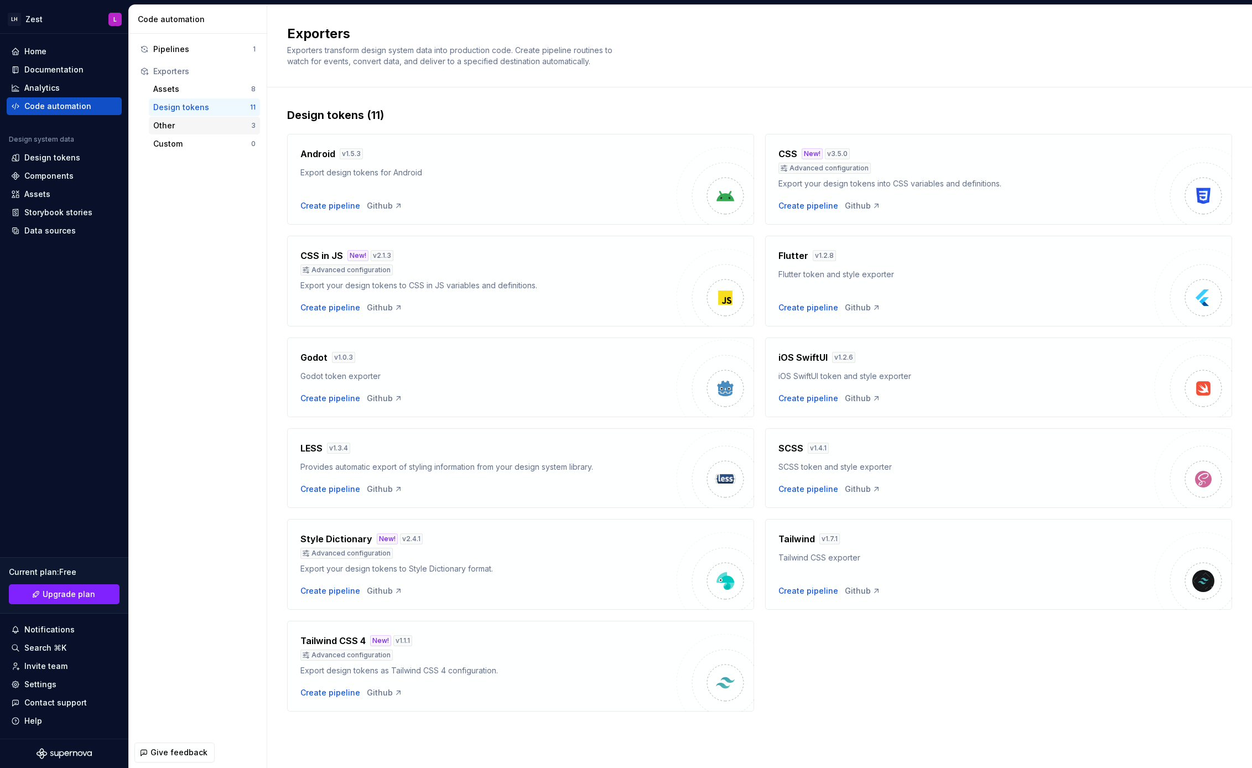
click at [191, 127] on div "Other" at bounding box center [202, 125] width 98 height 11
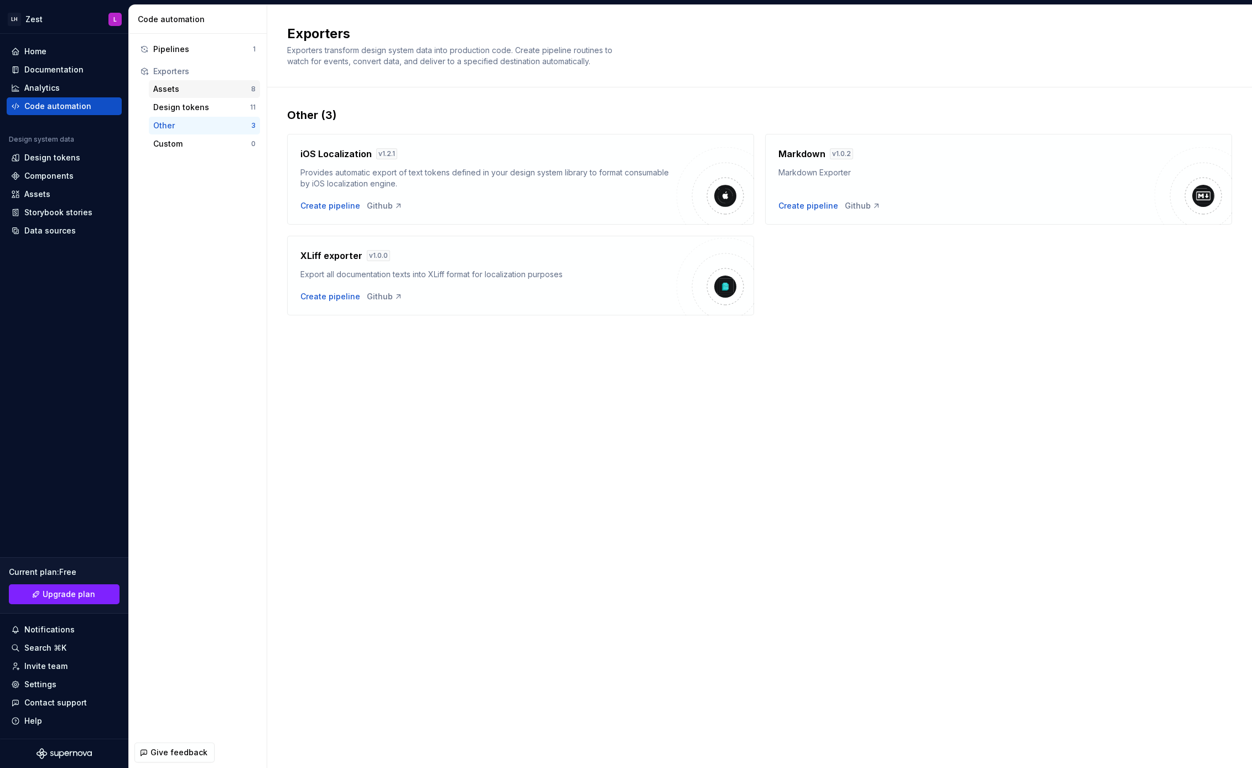
click at [189, 86] on div "Assets" at bounding box center [202, 89] width 98 height 11
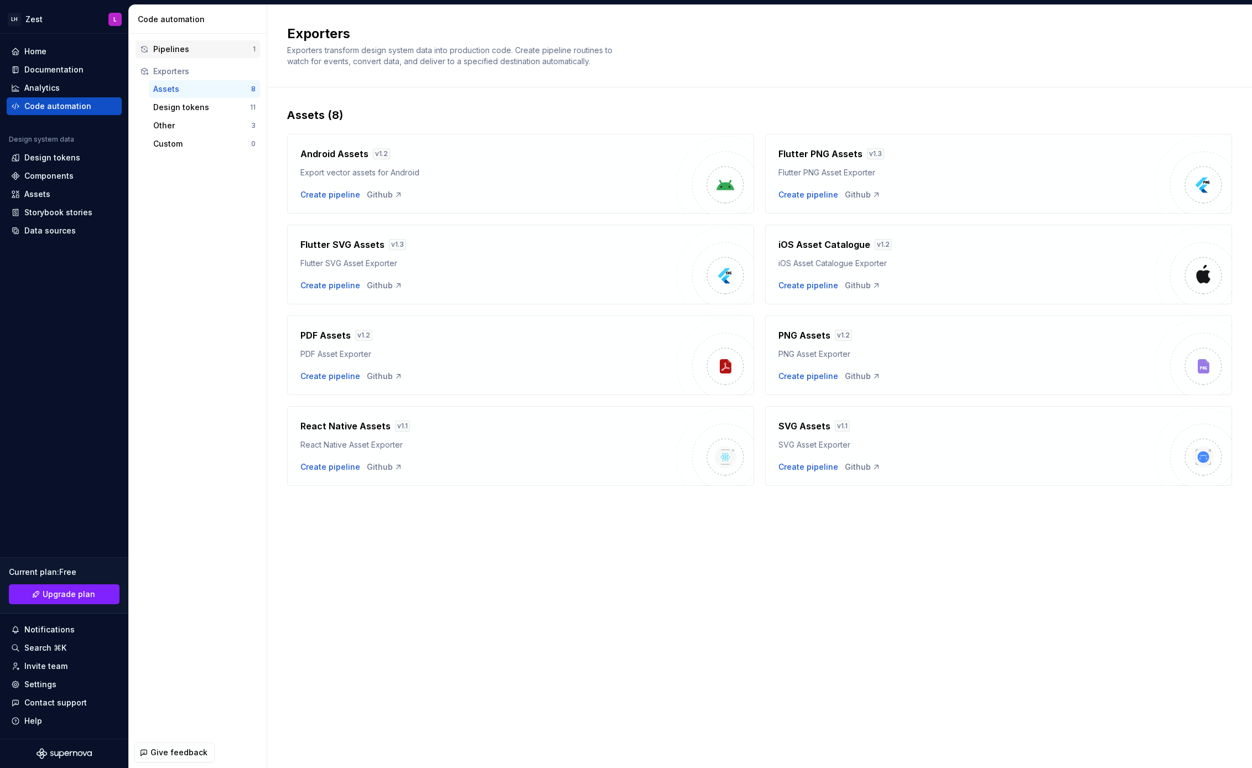
click at [179, 46] on div "Pipelines" at bounding box center [203, 49] width 100 height 11
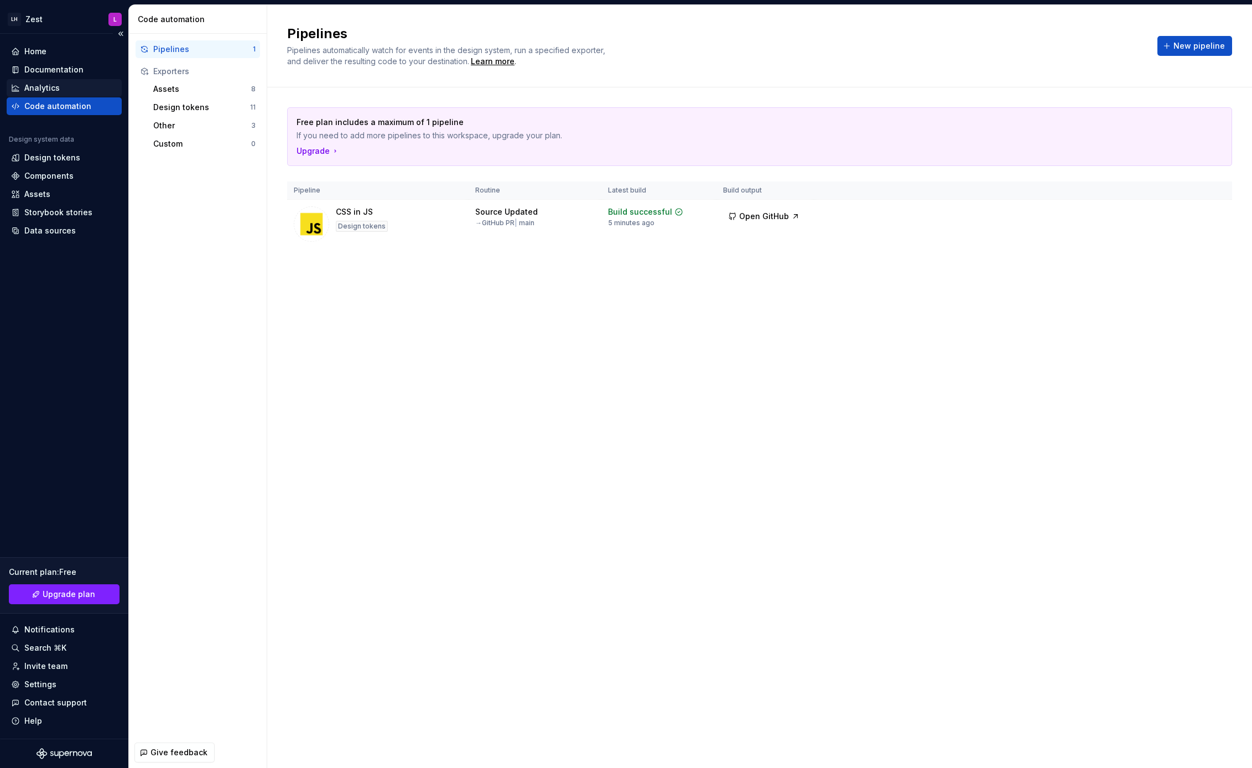
click at [44, 81] on div "Analytics" at bounding box center [64, 88] width 115 height 18
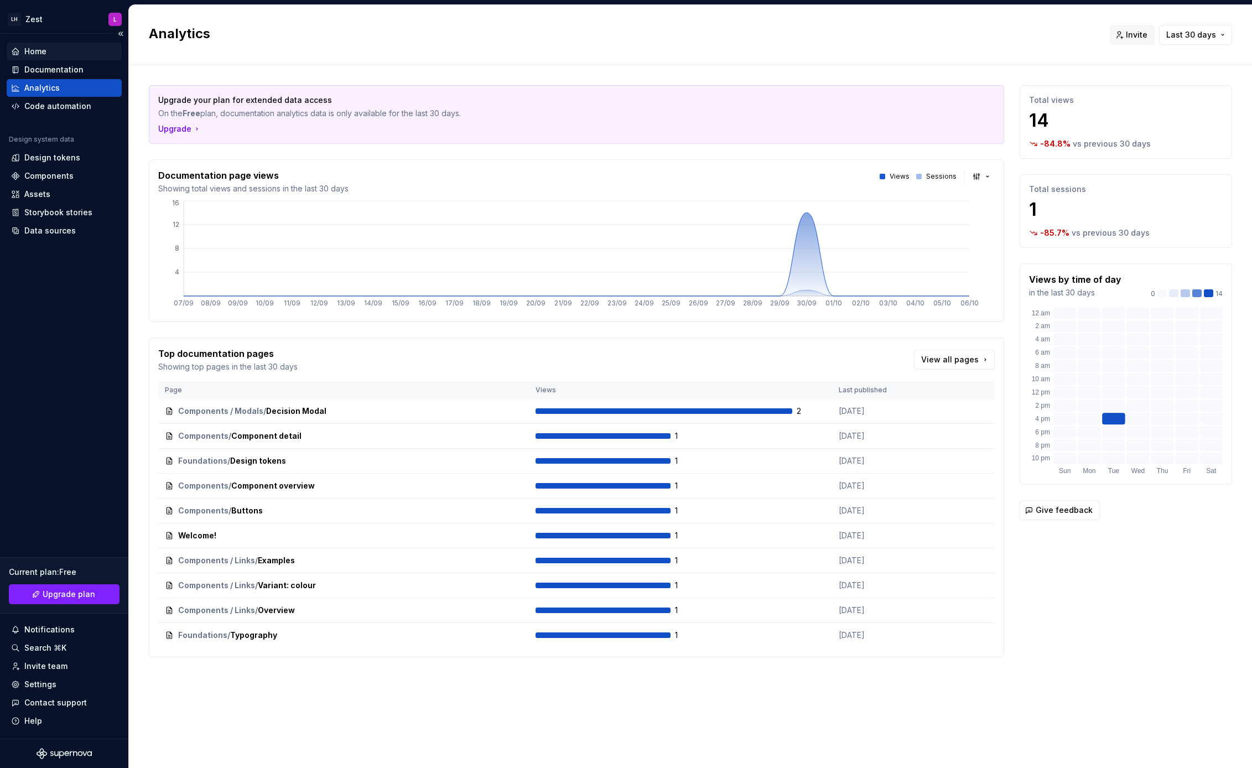
click at [45, 53] on div "Home" at bounding box center [35, 51] width 22 height 11
